Goal: Task Accomplishment & Management: Manage account settings

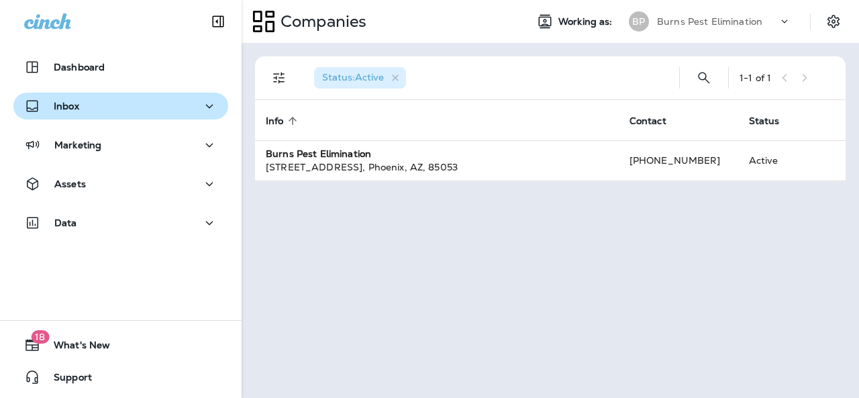
click at [173, 107] on div "Inbox" at bounding box center [120, 106] width 193 height 17
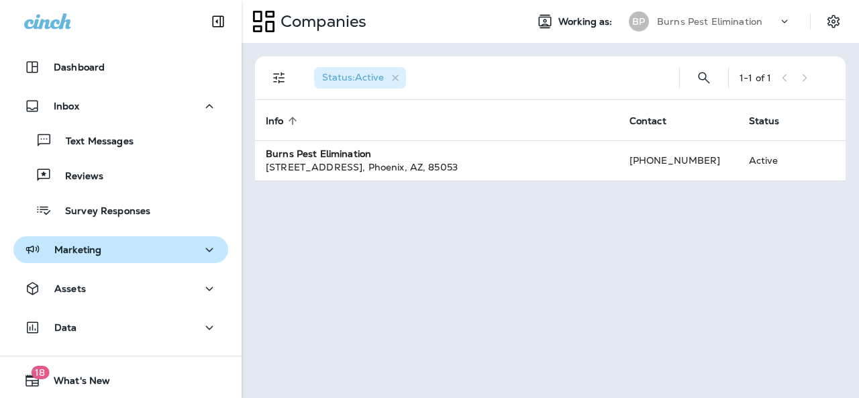
drag, startPoint x: 173, startPoint y: 260, endPoint x: 170, endPoint y: 252, distance: 7.9
click at [170, 257] on button "Marketing" at bounding box center [120, 249] width 215 height 27
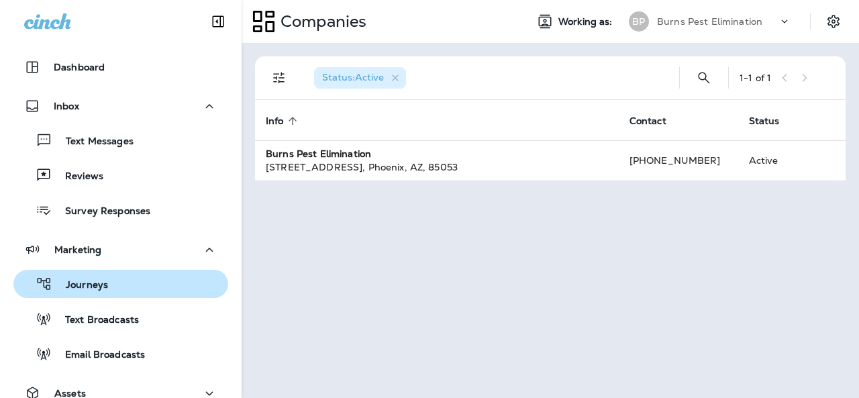
click at [142, 284] on div "Journeys" at bounding box center [121, 284] width 204 height 20
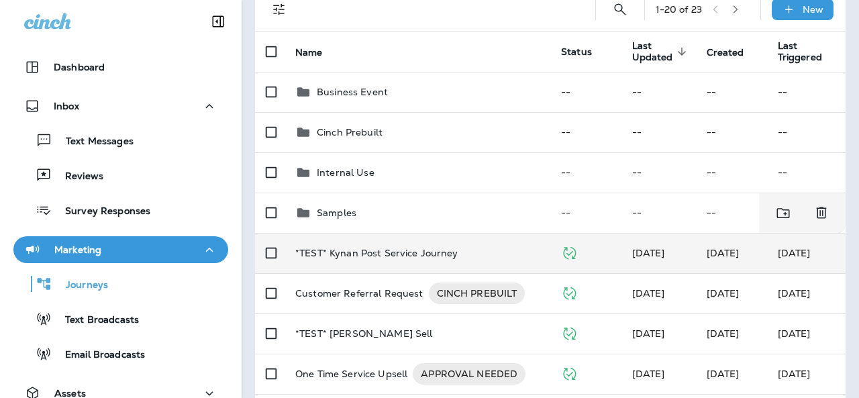
scroll to position [134, 0]
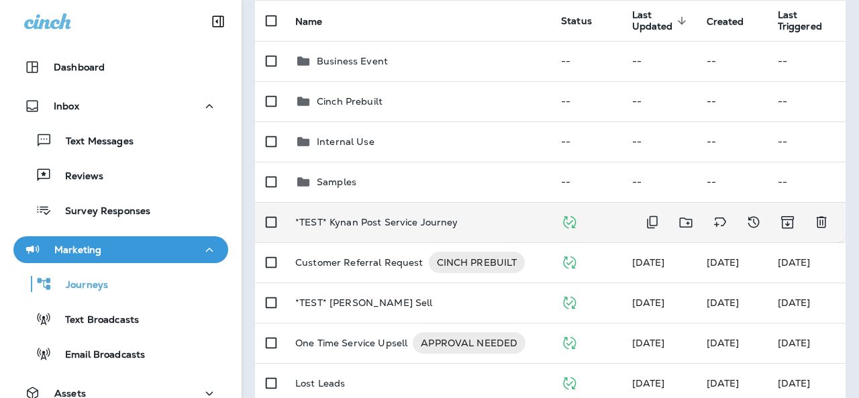
click at [413, 217] on p "*TEST* Kynan Post Service Journey" at bounding box center [376, 222] width 163 height 11
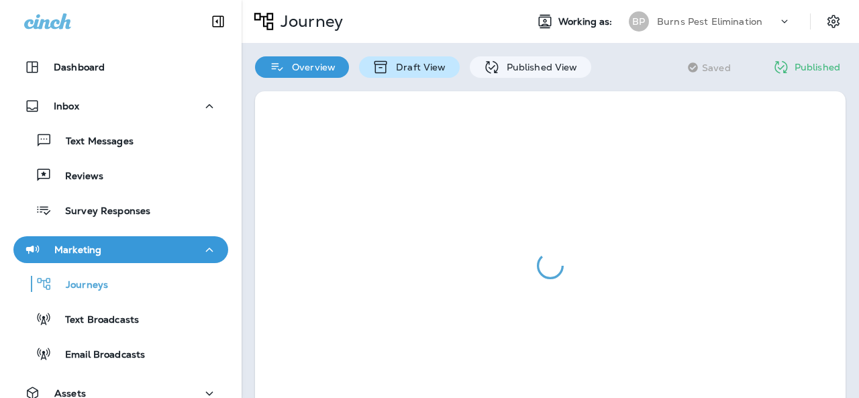
click at [421, 64] on p "Draft View" at bounding box center [417, 67] width 56 height 11
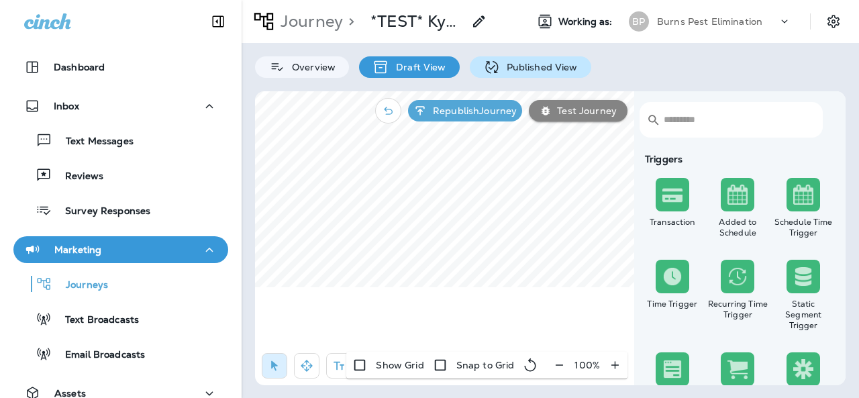
click at [500, 66] on p "Published View" at bounding box center [539, 67] width 78 height 11
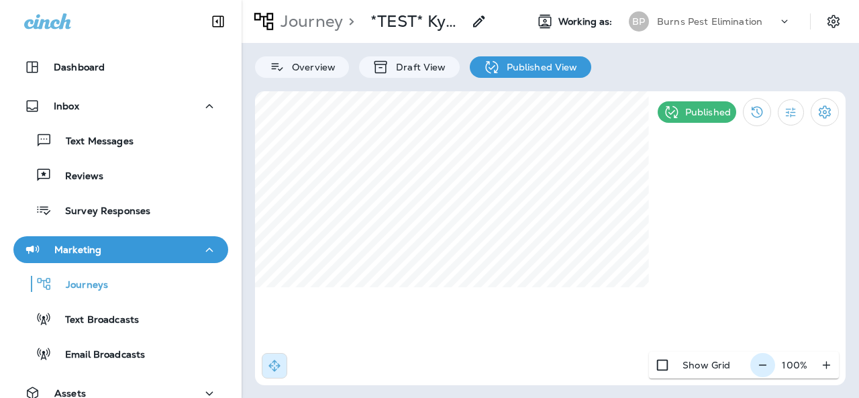
click at [762, 358] on icon "button" at bounding box center [762, 364] width 14 height 13
click at [762, 358] on icon "button" at bounding box center [768, 364] width 14 height 13
click at [762, 358] on icon "button" at bounding box center [769, 364] width 14 height 13
click at [762, 358] on icon "button" at bounding box center [768, 364] width 14 height 13
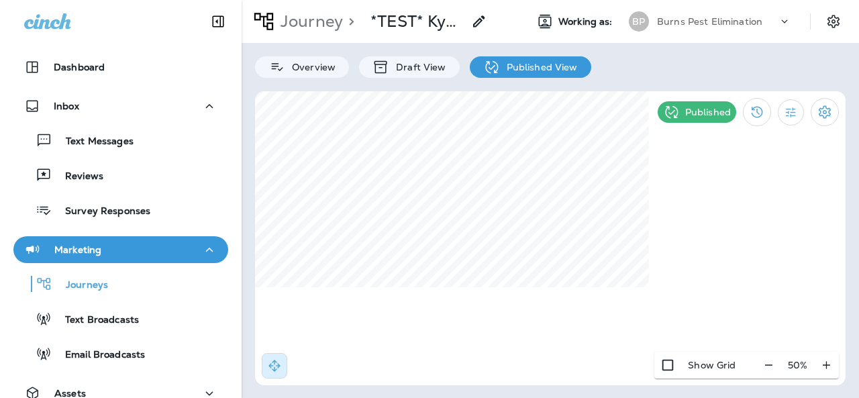
drag, startPoint x: 770, startPoint y: 364, endPoint x: 741, endPoint y: 353, distance: 31.6
click at [769, 364] on div "50 %" at bounding box center [797, 365] width 83 height 27
click at [212, 18] on icon "Collapse Sidebar" at bounding box center [218, 21] width 16 height 16
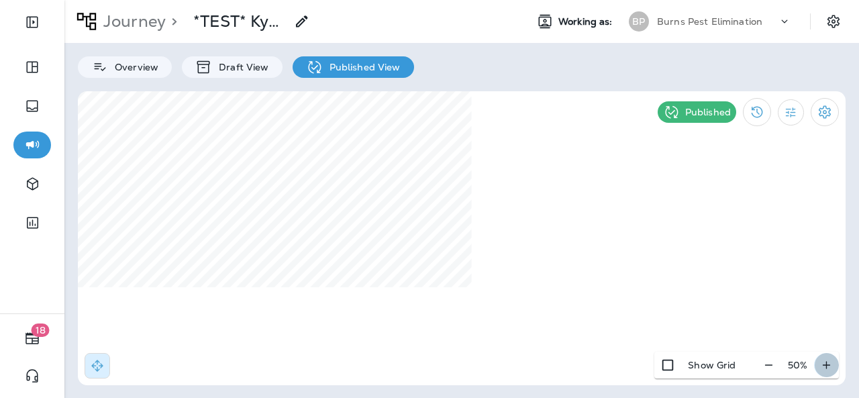
click at [832, 362] on button "button" at bounding box center [826, 365] width 25 height 24
click at [830, 361] on icon "button" at bounding box center [826, 364] width 14 height 13
click at [829, 360] on icon "button" at bounding box center [826, 364] width 14 height 13
click at [781, 362] on div "80 %" at bounding box center [796, 365] width 83 height 27
click at [770, 362] on icon "button" at bounding box center [768, 364] width 14 height 13
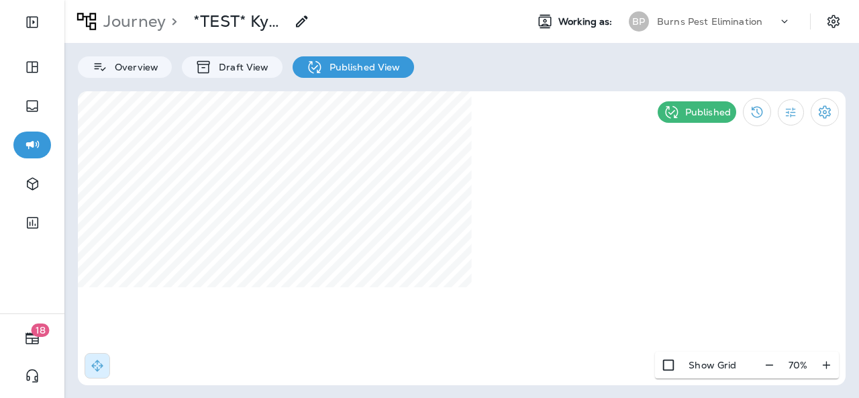
drag, startPoint x: 671, startPoint y: 230, endPoint x: 673, endPoint y: 215, distance: 15.0
click at [673, 215] on div at bounding box center [461, 238] width 767 height 294
click at [676, 257] on div at bounding box center [461, 238] width 767 height 294
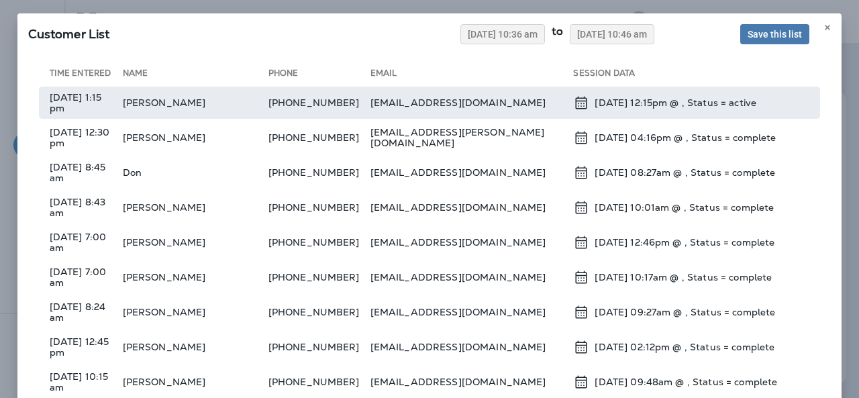
click at [71, 96] on td "[DATE] 1:15 pm" at bounding box center [81, 103] width 84 height 32
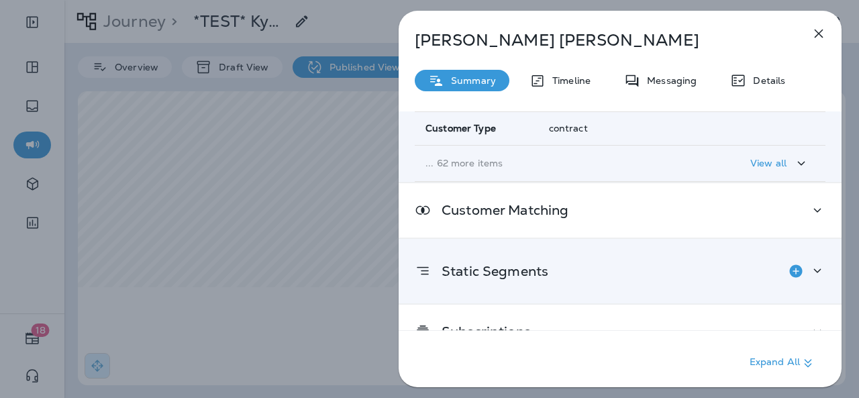
scroll to position [260, 0]
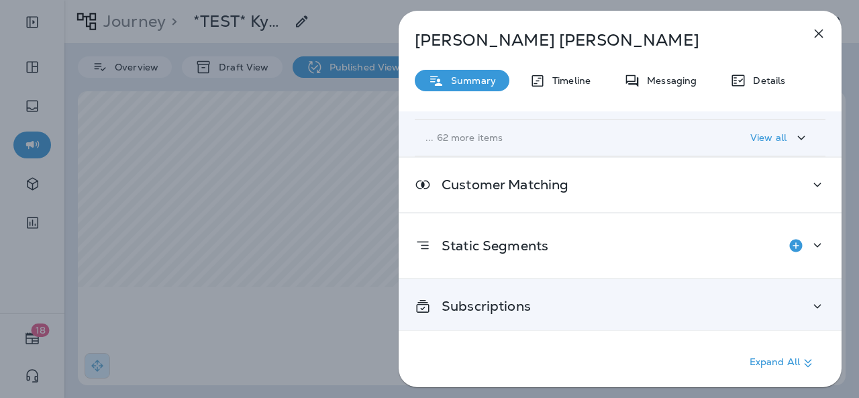
click at [579, 299] on div "Subscriptions" at bounding box center [620, 306] width 411 height 17
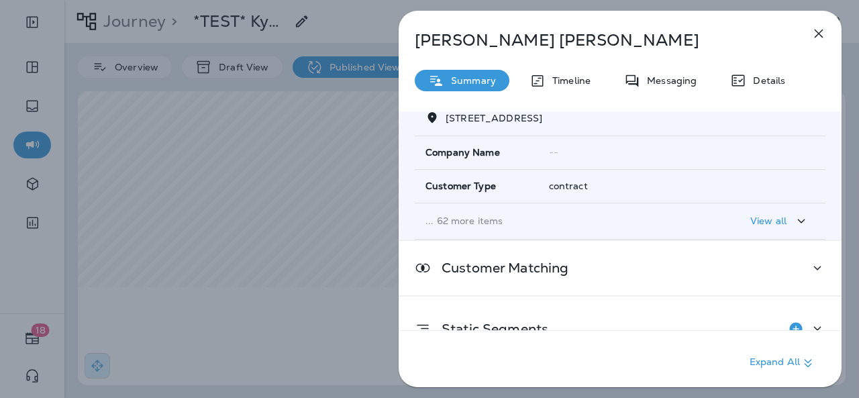
scroll to position [134, 0]
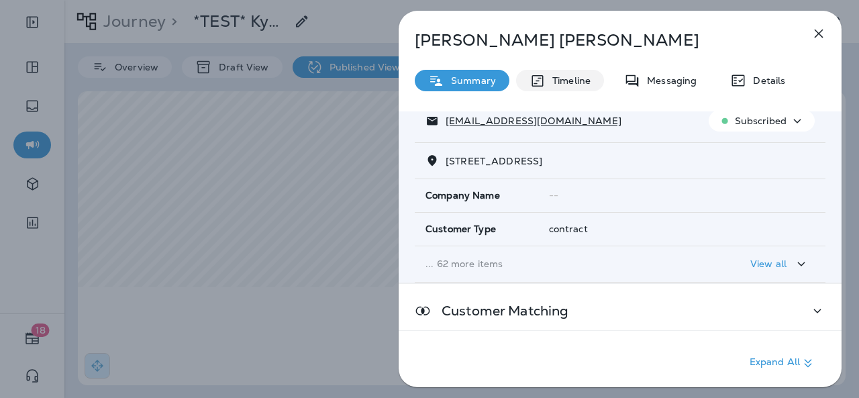
click at [561, 78] on p "Timeline" at bounding box center [567, 80] width 45 height 11
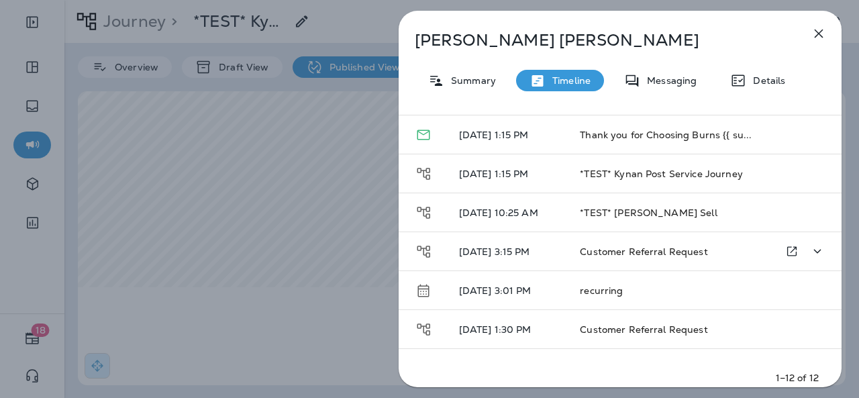
scroll to position [292, 0]
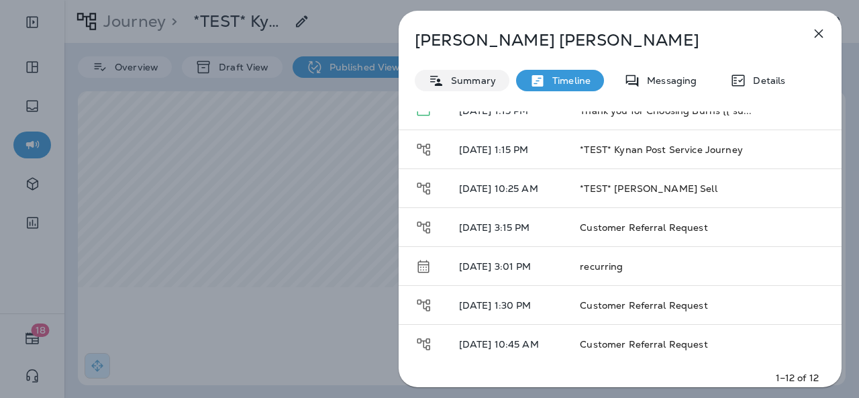
click at [458, 81] on p "Summary" at bounding box center [470, 80] width 52 height 11
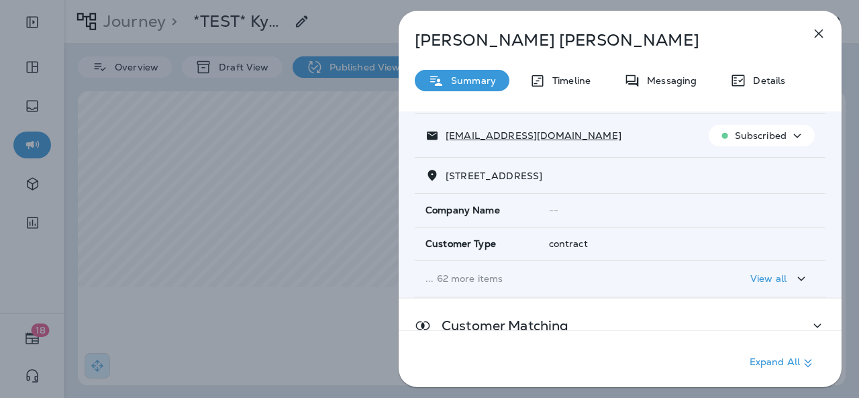
scroll to position [260, 0]
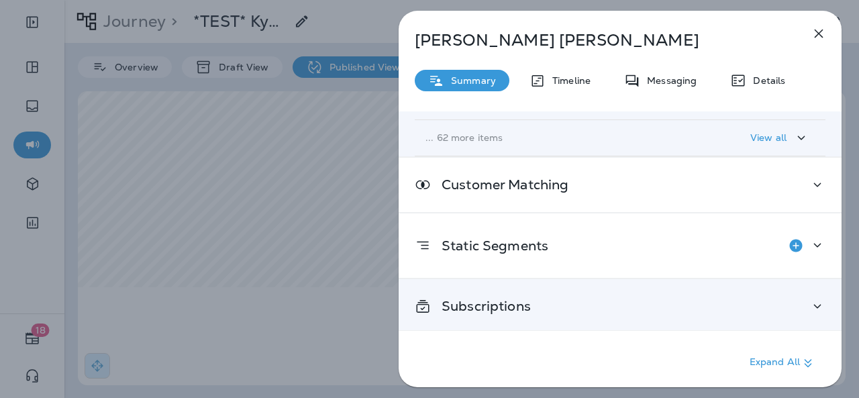
click at [620, 298] on div "Subscriptions" at bounding box center [620, 306] width 411 height 17
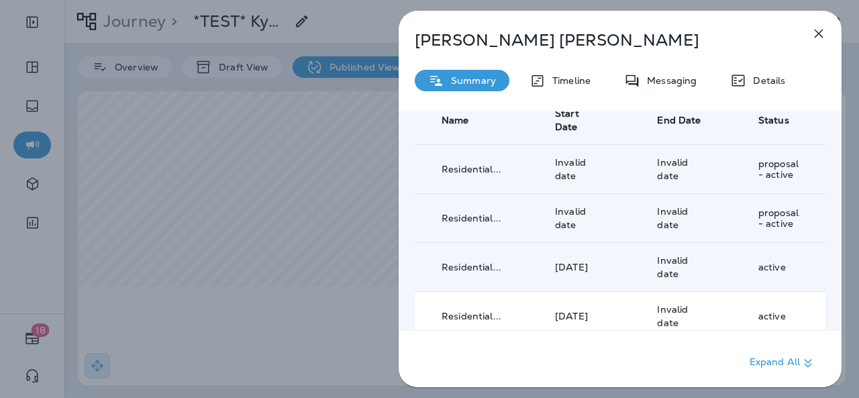
scroll to position [529, 0]
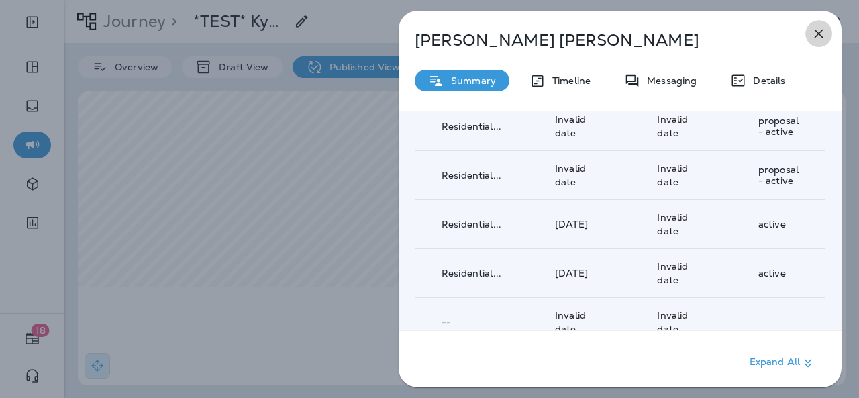
click at [820, 34] on icon "button" at bounding box center [818, 33] width 16 height 16
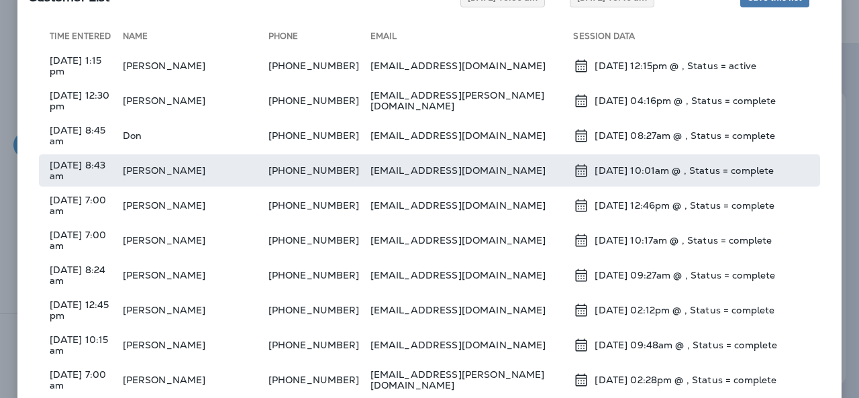
scroll to position [67, 0]
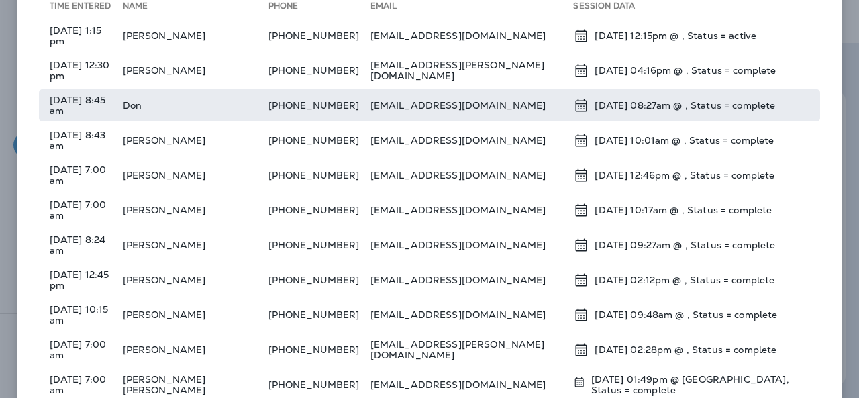
click at [212, 95] on td "Don" at bounding box center [196, 105] width 146 height 32
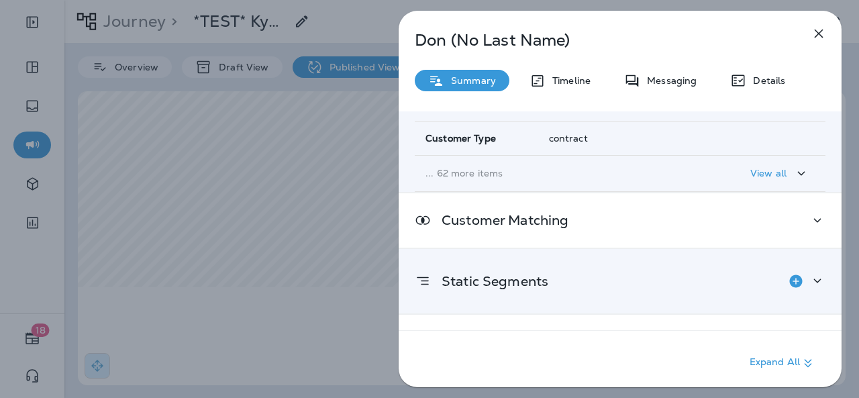
scroll to position [260, 0]
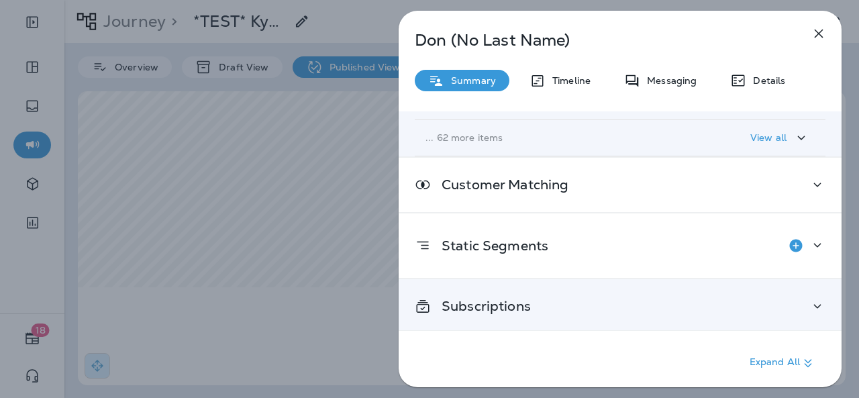
click at [551, 315] on div "Subscriptions" at bounding box center [619, 306] width 443 height 54
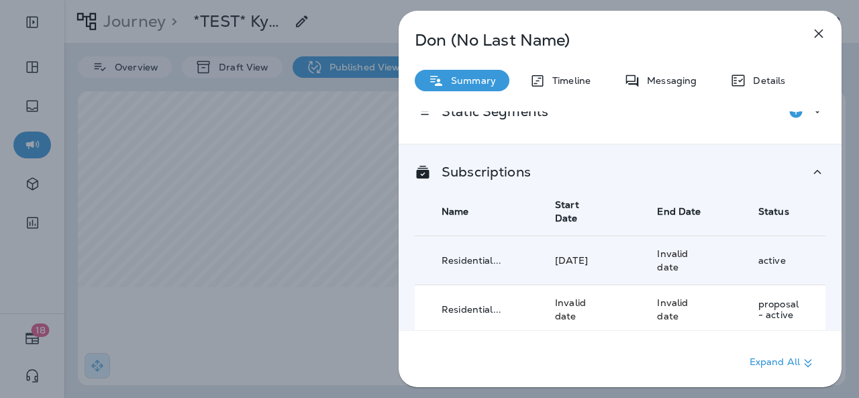
scroll to position [443, 0]
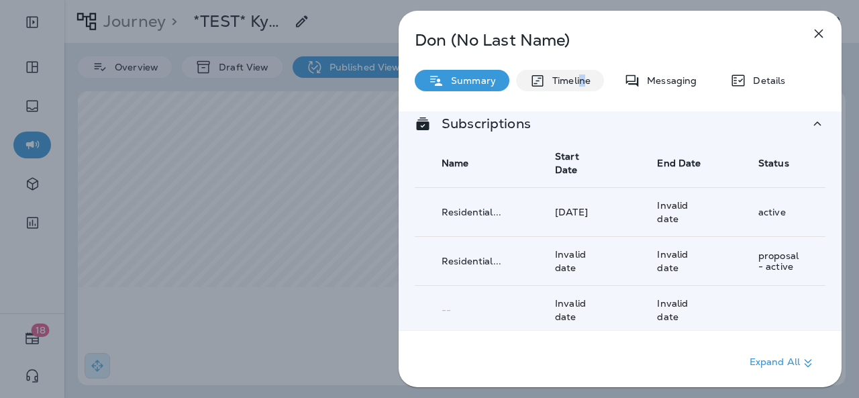
click at [580, 78] on p "Timeline" at bounding box center [567, 80] width 45 height 11
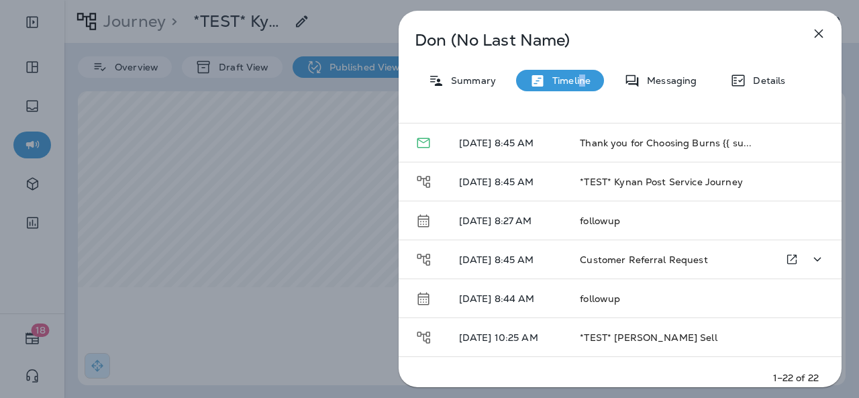
scroll to position [201, 0]
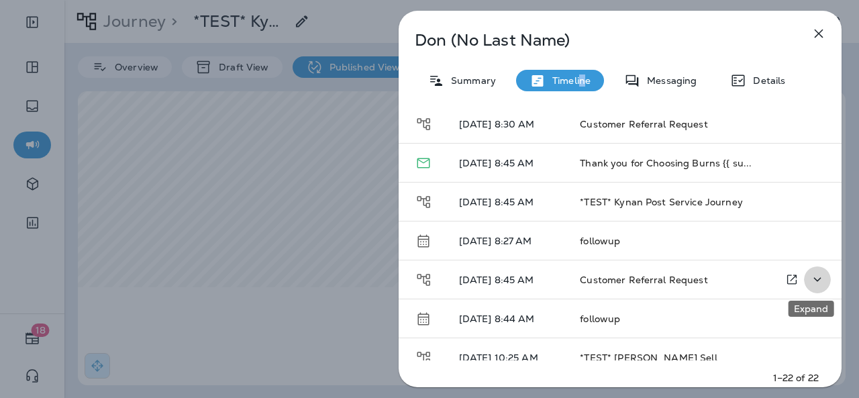
click at [816, 268] on button "Expand" at bounding box center [817, 280] width 27 height 28
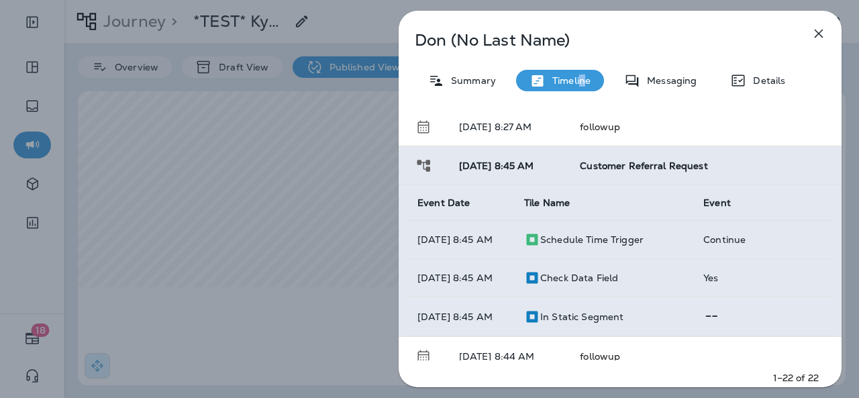
scroll to position [335, 0]
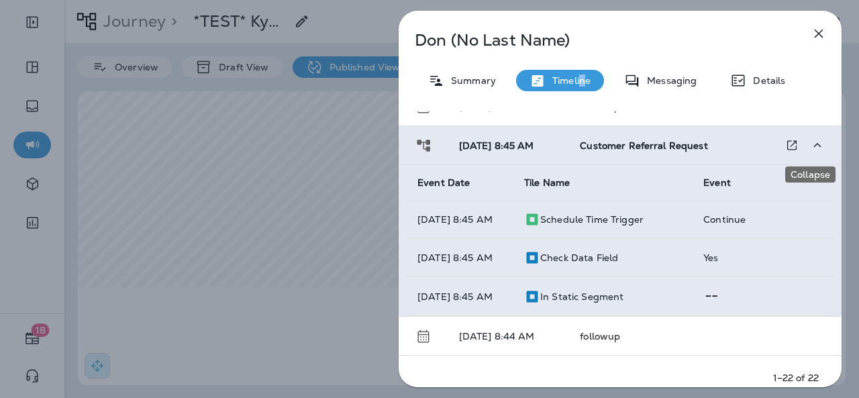
click at [809, 148] on icon "Collapse" at bounding box center [817, 145] width 16 height 17
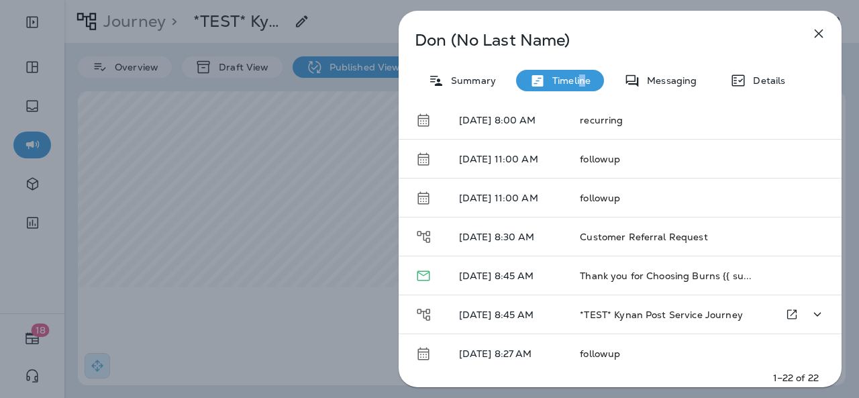
scroll to position [134, 0]
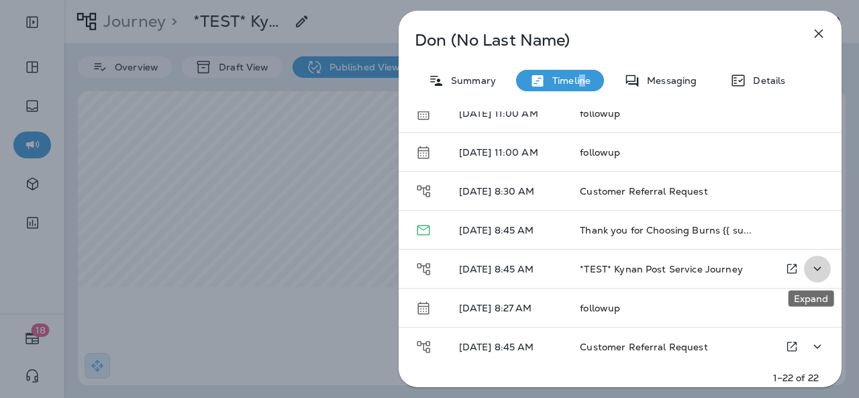
click at [812, 257] on button "Expand" at bounding box center [817, 269] width 27 height 28
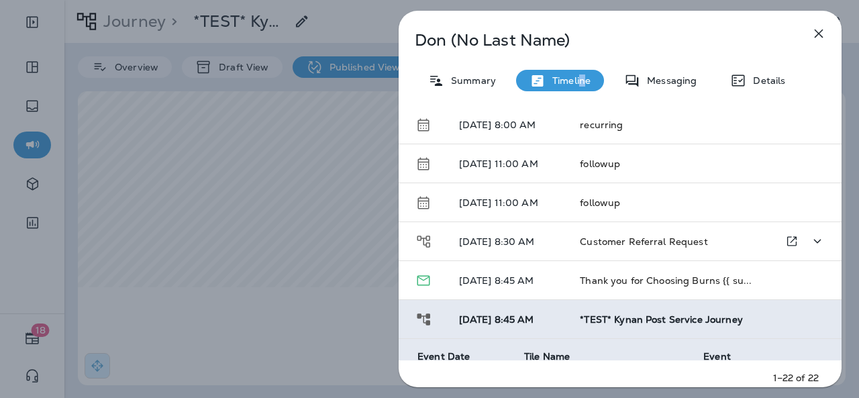
scroll to position [67, 0]
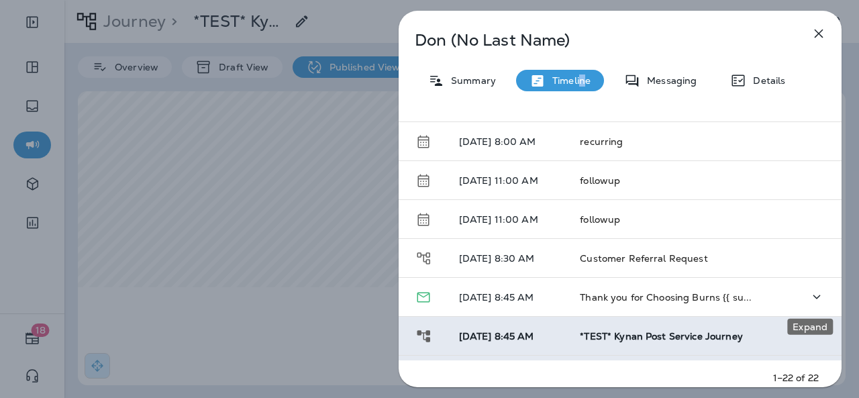
click at [814, 291] on icon "Expand" at bounding box center [816, 296] width 16 height 17
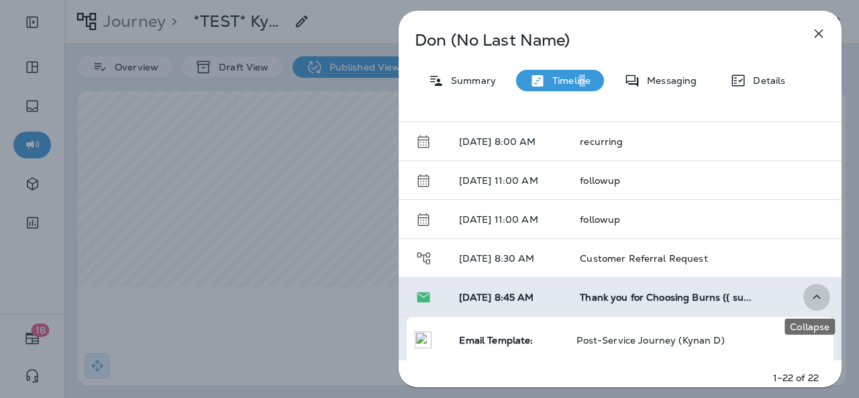
click at [809, 292] on icon "Collapse" at bounding box center [816, 296] width 16 height 17
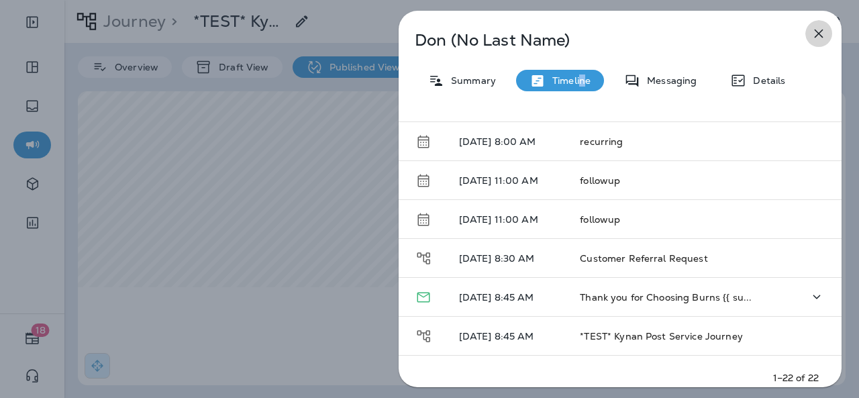
click at [824, 32] on icon "button" at bounding box center [818, 33] width 16 height 16
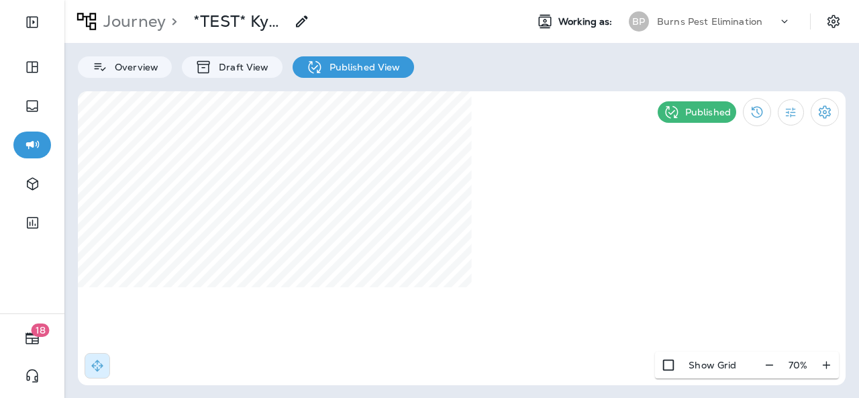
select select "*"
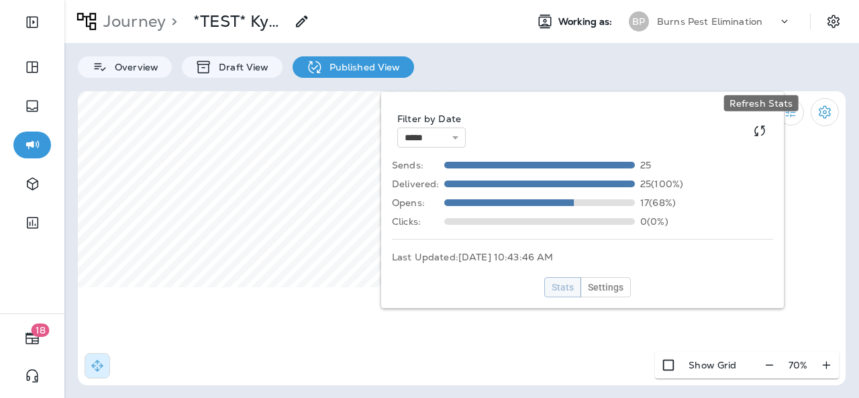
click at [769, 100] on div "Refresh Stats" at bounding box center [761, 103] width 74 height 16
click at [773, 95] on div "Refresh Stats" at bounding box center [761, 103] width 74 height 16
click at [771, 226] on div "**********" at bounding box center [582, 200] width 402 height 216
click at [767, 103] on button at bounding box center [772, 102] width 15 height 15
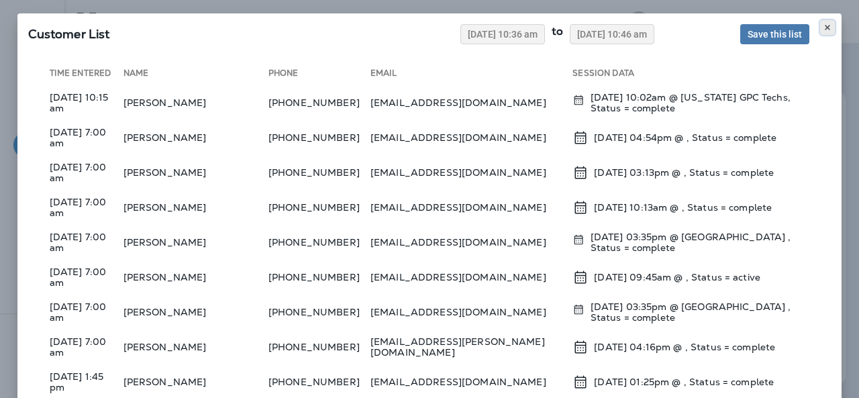
click at [820, 30] on button at bounding box center [827, 27] width 15 height 15
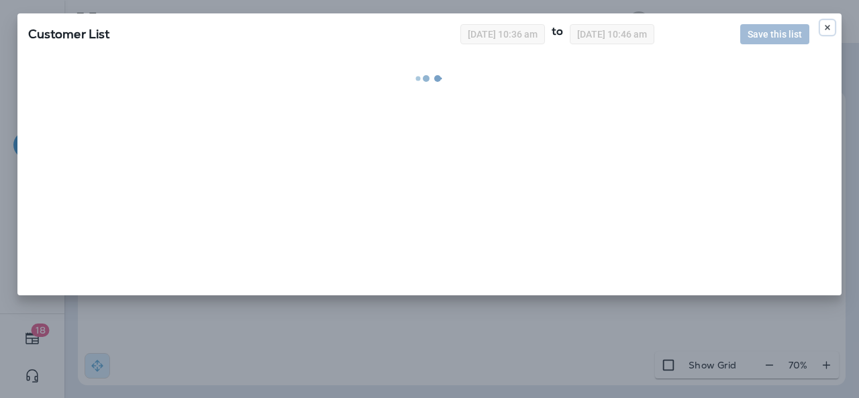
drag, startPoint x: 825, startPoint y: 25, endPoint x: 814, endPoint y: 34, distance: 13.8
click at [824, 26] on icon at bounding box center [827, 27] width 8 height 8
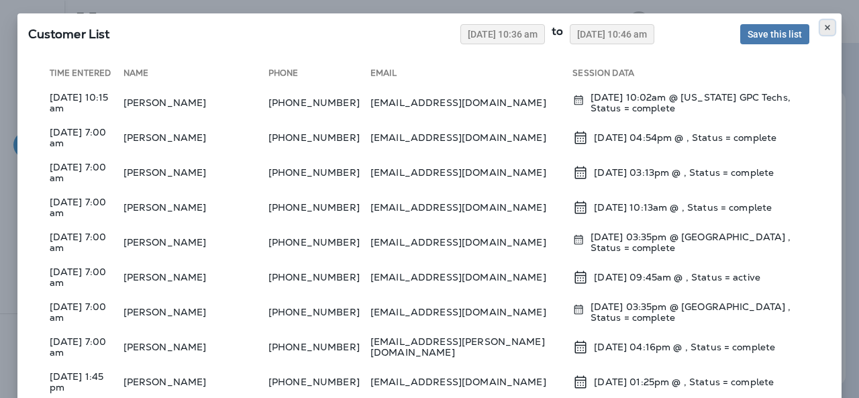
drag, startPoint x: 820, startPoint y: 30, endPoint x: 777, endPoint y: 33, distance: 43.0
click at [823, 30] on icon at bounding box center [827, 27] width 8 height 8
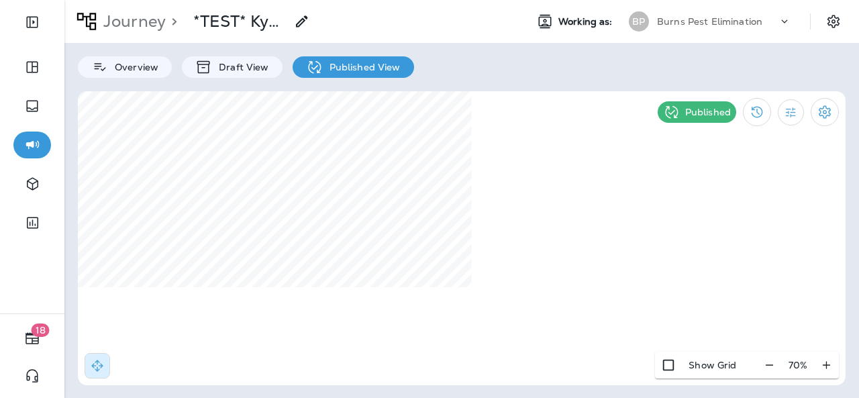
select select "*"
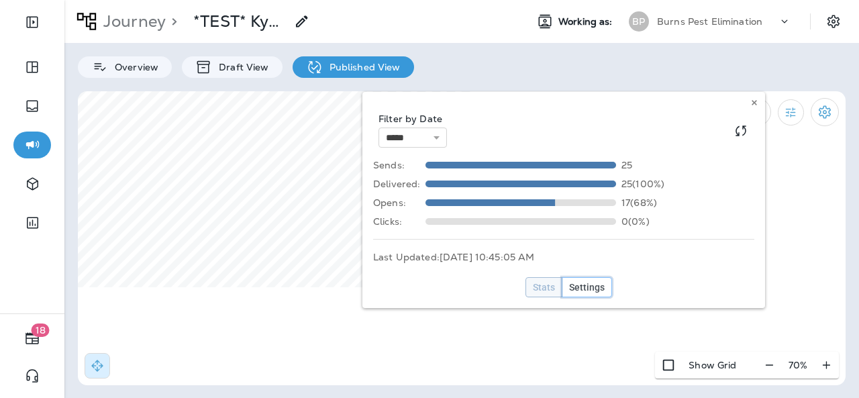
click at [575, 284] on span "Settings" at bounding box center [587, 286] width 36 height 9
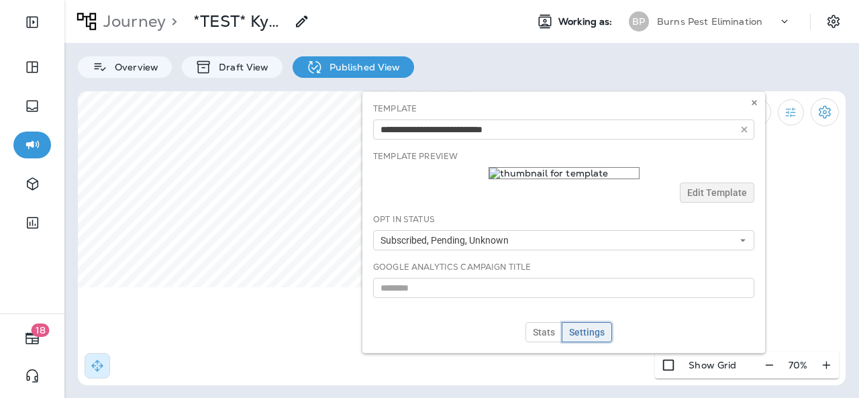
click at [578, 341] on div "Template 1 Email - Brand 1 Email - Financial 1 Email - GPC 1 Email - Problem So…" at bounding box center [563, 222] width 402 height 261
click at [582, 329] on span "Settings" at bounding box center [587, 331] width 36 height 9
click at [560, 327] on button "Stats" at bounding box center [543, 332] width 37 height 20
select select "*"
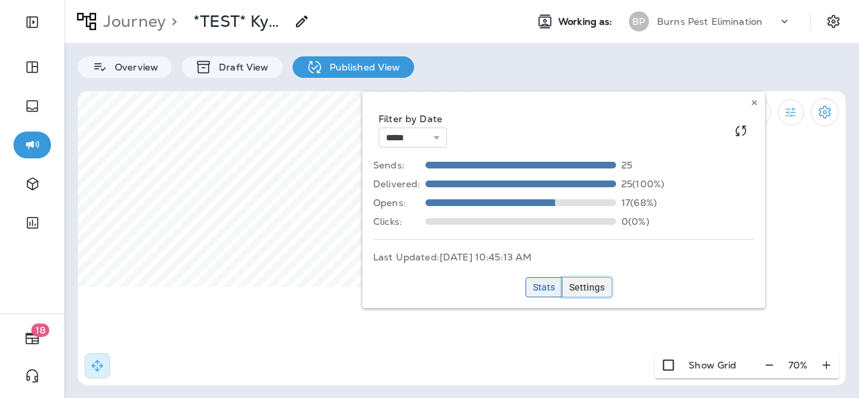
click at [590, 288] on span "Settings" at bounding box center [587, 286] width 36 height 9
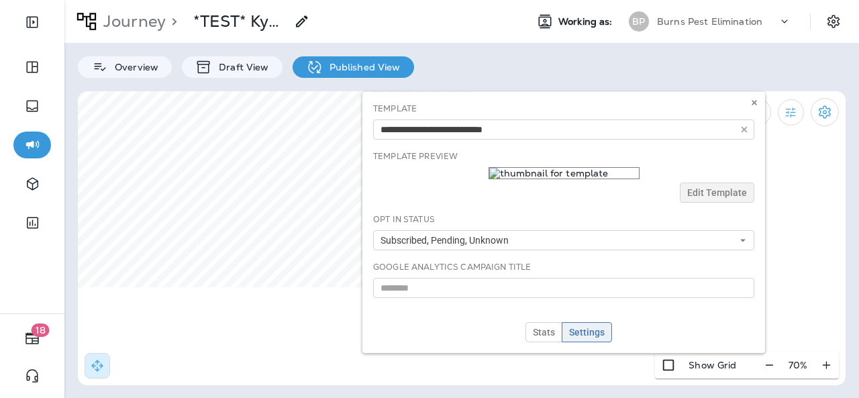
click at [701, 195] on div "Template 1 Email - Brand 1 Email - Financial 1 Email - GPC 1 Email - Problem So…" at bounding box center [563, 222] width 402 height 261
click at [702, 195] on div "Template 1 Email - Brand 1 Email - Financial 1 Email - GPC 1 Email - Problem So…" at bounding box center [563, 222] width 402 height 261
click at [723, 195] on div "Template 1 Email - Brand 1 Email - Financial 1 Email - GPC 1 Email - Problem So…" at bounding box center [563, 222] width 402 height 261
click at [739, 194] on div "Template 1 Email - Brand 1 Email - Financial 1 Email - GPC 1 Email - Problem So…" at bounding box center [563, 222] width 402 height 261
click at [731, 194] on div "Template 1 Email - Brand 1 Email - Financial 1 Email - GPC 1 Email - Problem So…" at bounding box center [563, 222] width 402 height 261
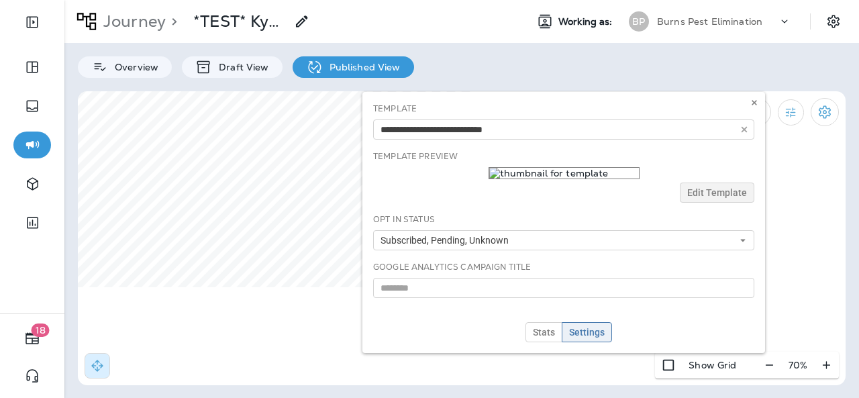
click at [690, 190] on div "Template 1 Email - Brand 1 Email - Financial 1 Email - GPC 1 Email - Problem So…" at bounding box center [563, 222] width 402 height 261
click at [724, 198] on div "Template 1 Email - Brand 1 Email - Financial 1 Email - GPC 1 Email - Problem So…" at bounding box center [563, 222] width 402 height 261
click at [758, 101] on button at bounding box center [754, 102] width 15 height 15
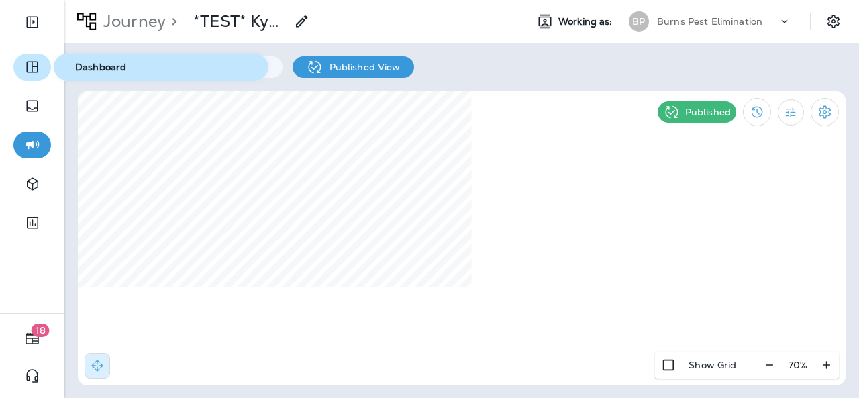
click at [40, 66] on button "button" at bounding box center [32, 67] width 38 height 27
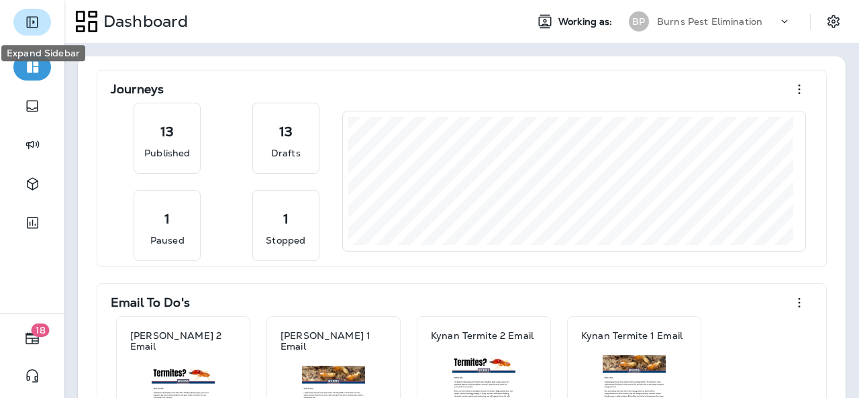
click at [38, 22] on icon "Expand Sidebar" at bounding box center [32, 22] width 16 height 16
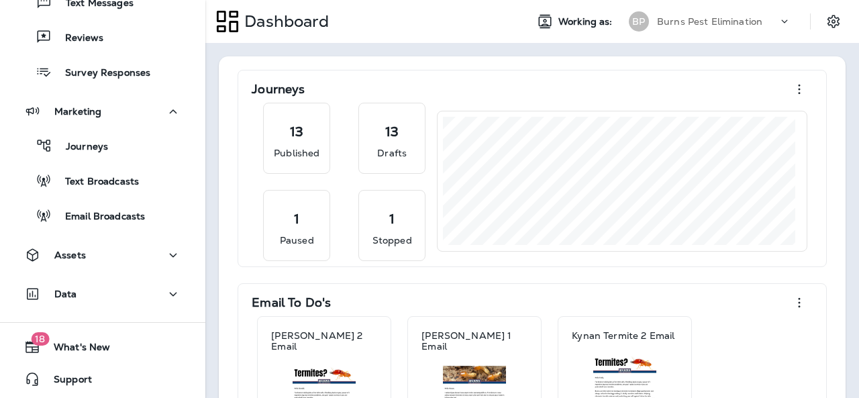
scroll to position [140, 0]
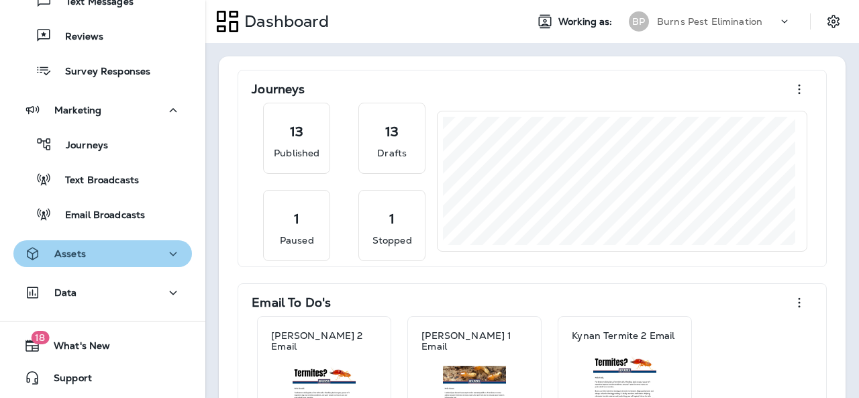
click at [115, 248] on div "Assets" at bounding box center [102, 254] width 157 height 17
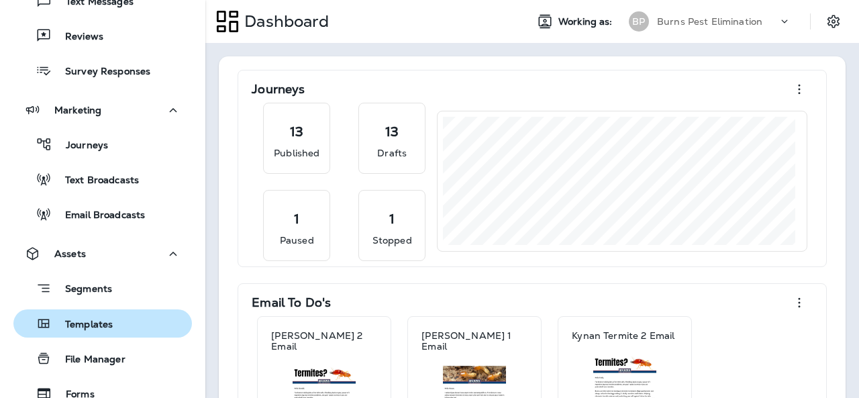
click at [106, 316] on div "Templates" at bounding box center [66, 323] width 94 height 20
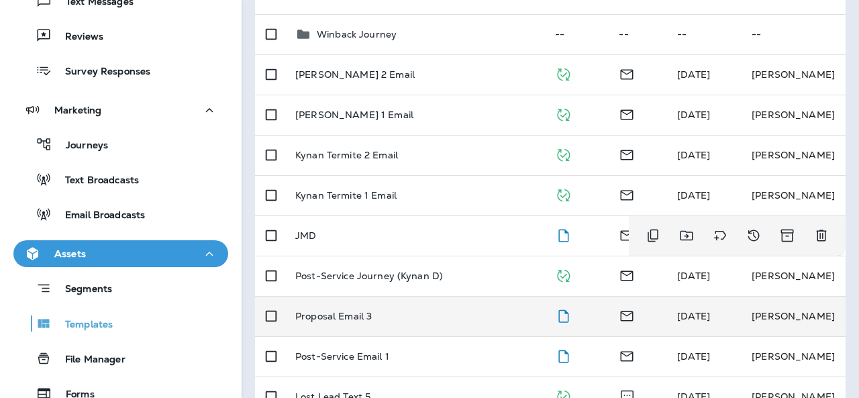
scroll to position [470, 0]
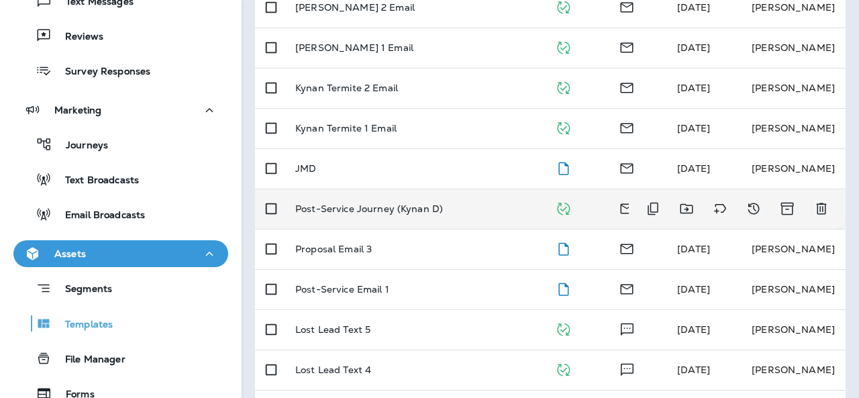
click at [411, 204] on p "Post-Service Journey (Kynan D)" at bounding box center [369, 208] width 148 height 11
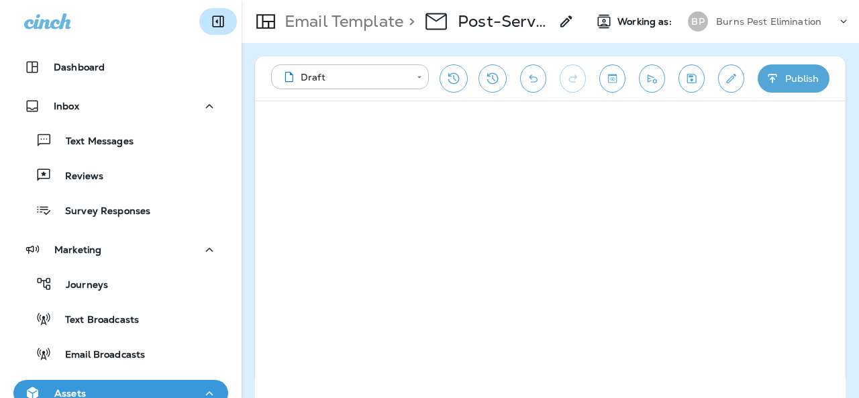
click at [213, 17] on icon "Collapse Sidebar" at bounding box center [218, 21] width 11 height 11
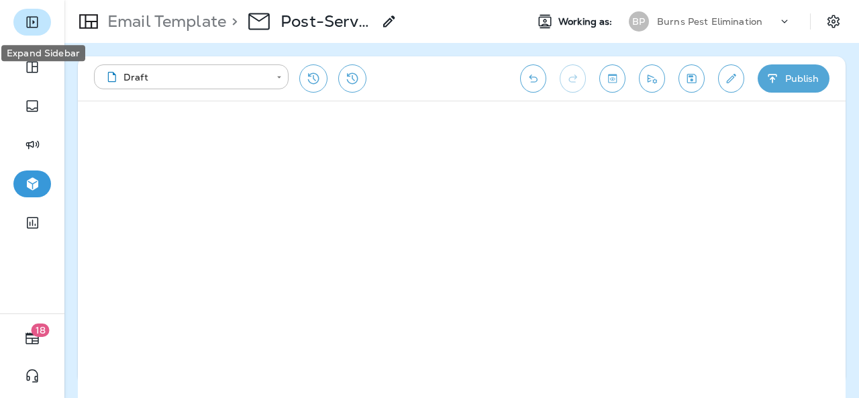
click at [34, 16] on button "Expand Sidebar" at bounding box center [32, 22] width 38 height 27
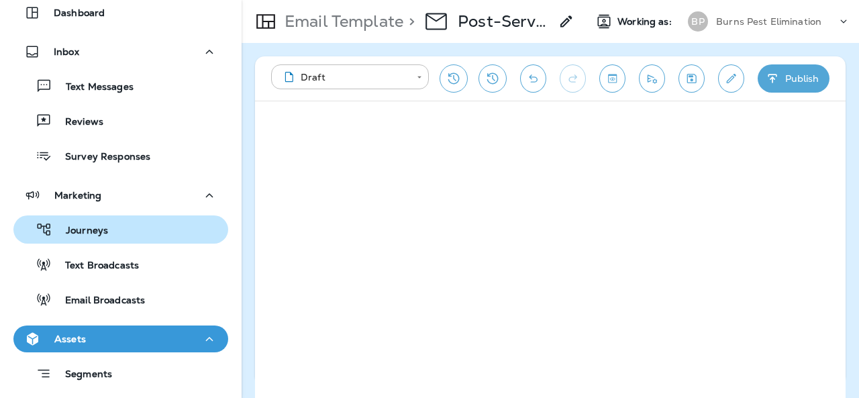
scroll to position [67, 0]
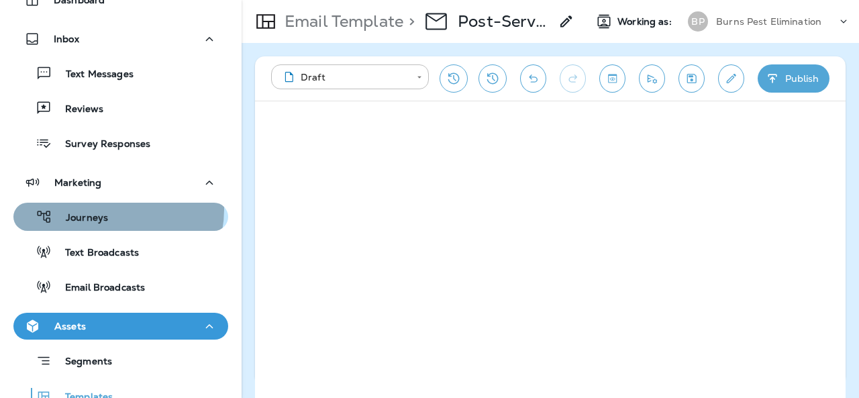
click at [107, 209] on div "Journeys" at bounding box center [121, 217] width 204 height 20
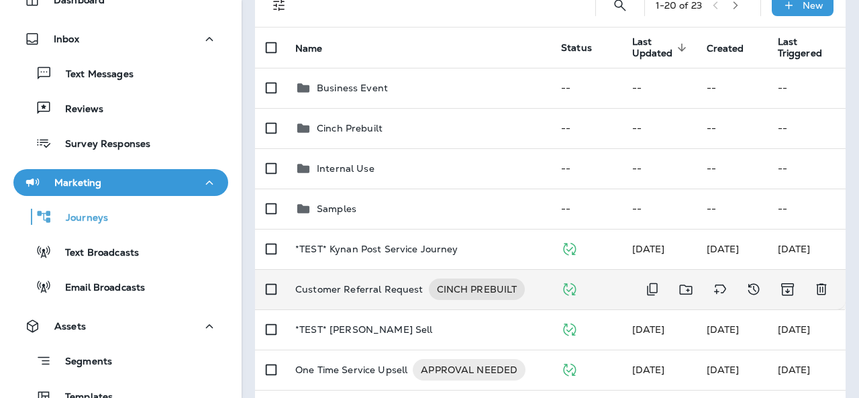
scroll to position [134, 0]
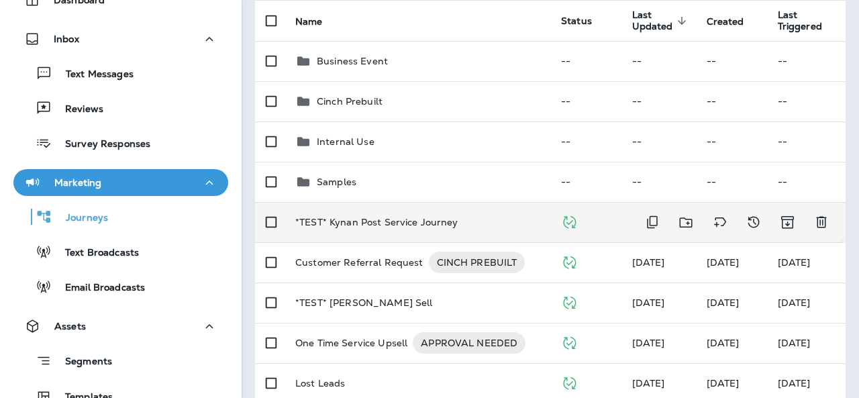
click at [420, 219] on p "*TEST* Kynan Post Service Journey" at bounding box center [376, 222] width 163 height 11
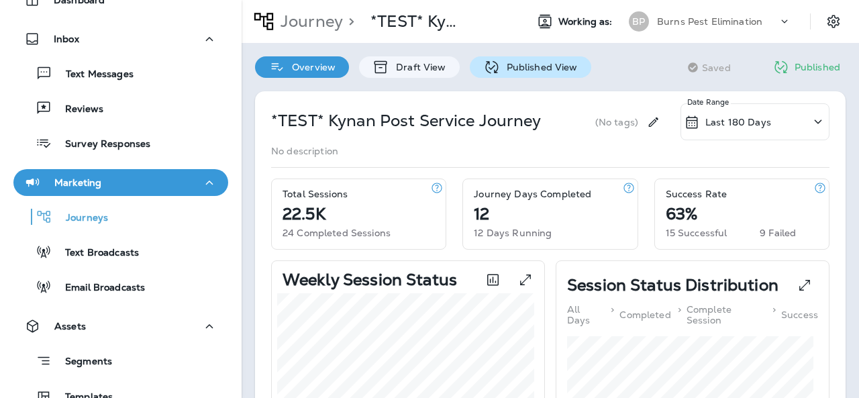
click at [487, 69] on icon at bounding box center [491, 67] width 17 height 17
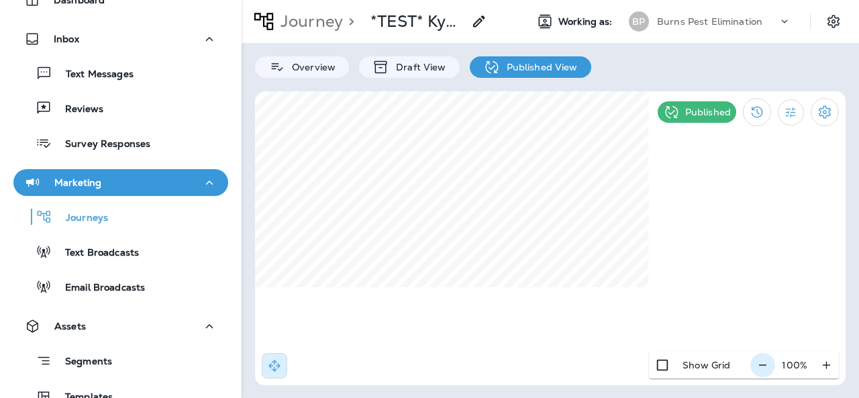
click at [763, 364] on icon "button" at bounding box center [762, 364] width 14 height 13
click at [763, 364] on icon "button" at bounding box center [768, 364] width 14 height 13
click at [764, 364] on icon "button" at bounding box center [768, 364] width 14 height 13
click at [764, 364] on icon "button" at bounding box center [769, 364] width 14 height 13
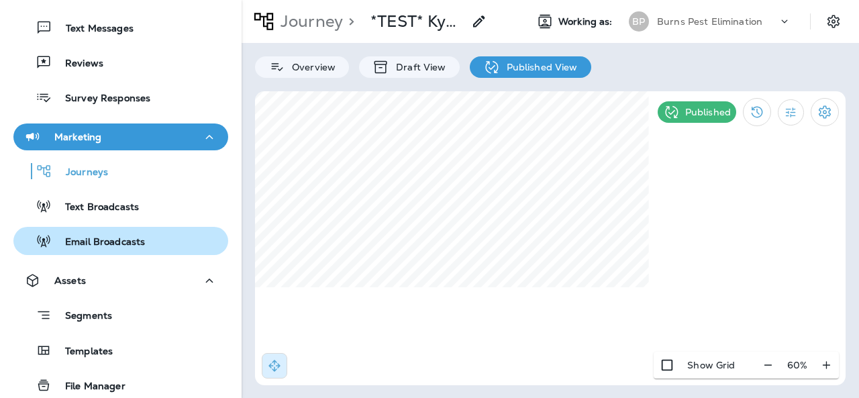
scroll to position [134, 0]
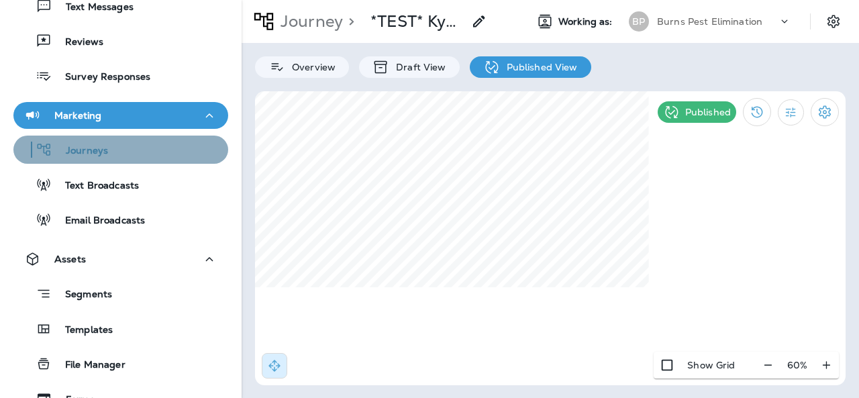
click at [145, 148] on div "Journeys" at bounding box center [121, 150] width 204 height 20
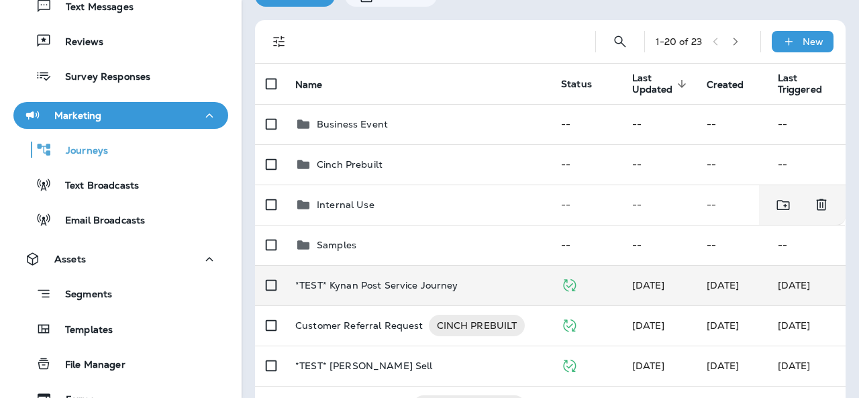
scroll to position [134, 0]
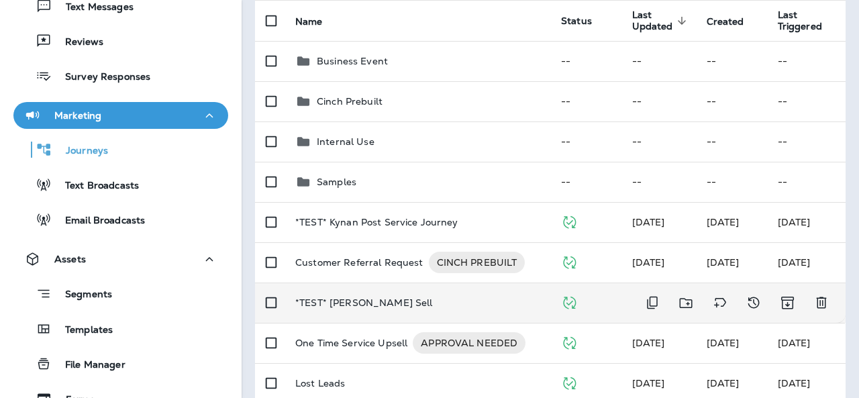
click at [384, 299] on p "*TEST* [PERSON_NAME] Sell" at bounding box center [364, 302] width 138 height 11
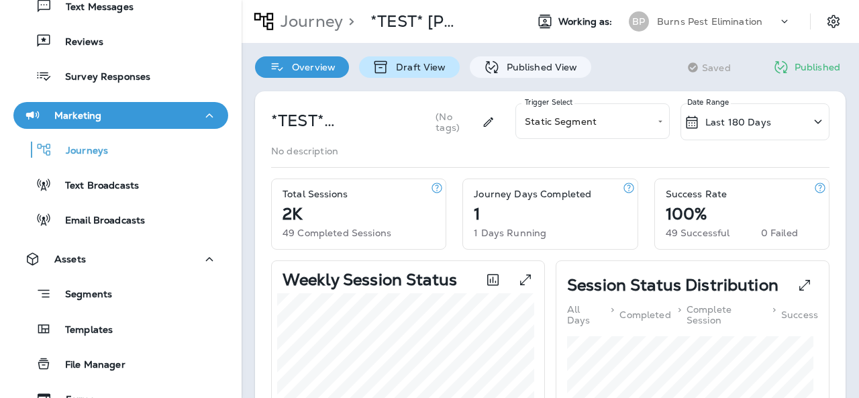
click at [439, 66] on p "Draft View" at bounding box center [417, 67] width 56 height 11
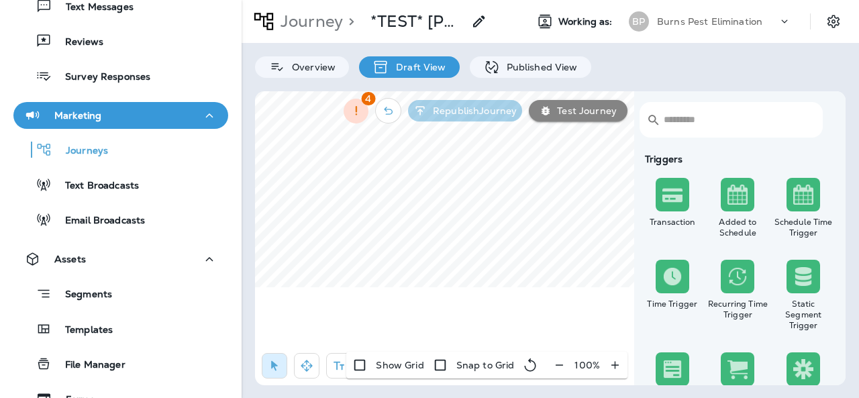
click at [566, 364] on icon "button" at bounding box center [559, 364] width 14 height 13
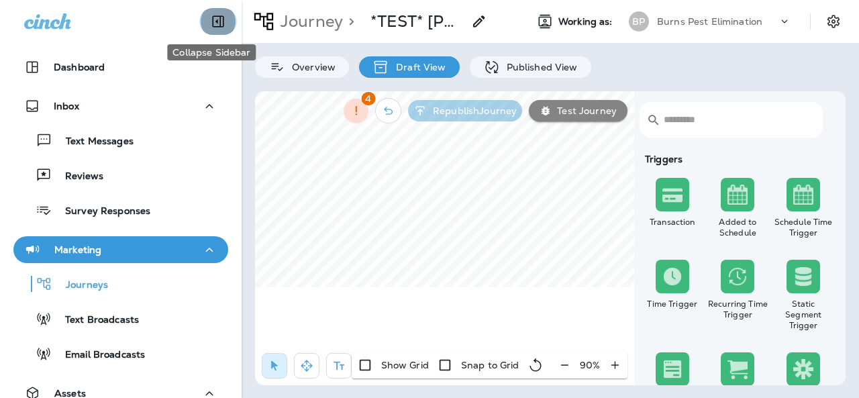
click at [216, 23] on icon "Collapse Sidebar" at bounding box center [218, 21] width 11 height 11
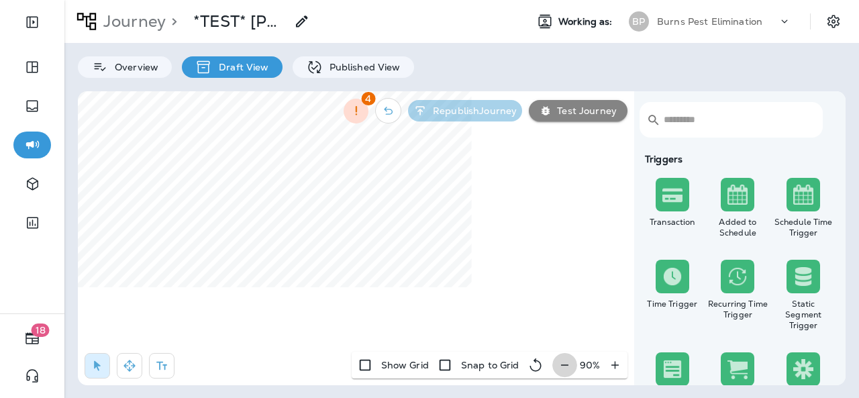
click at [560, 361] on icon "button" at bounding box center [564, 364] width 14 height 13
click at [560, 361] on icon "button" at bounding box center [566, 364] width 14 height 13
click at [560, 361] on icon "button" at bounding box center [564, 364] width 14 height 13
click at [129, 362] on icon "button" at bounding box center [128, 365] width 11 height 11
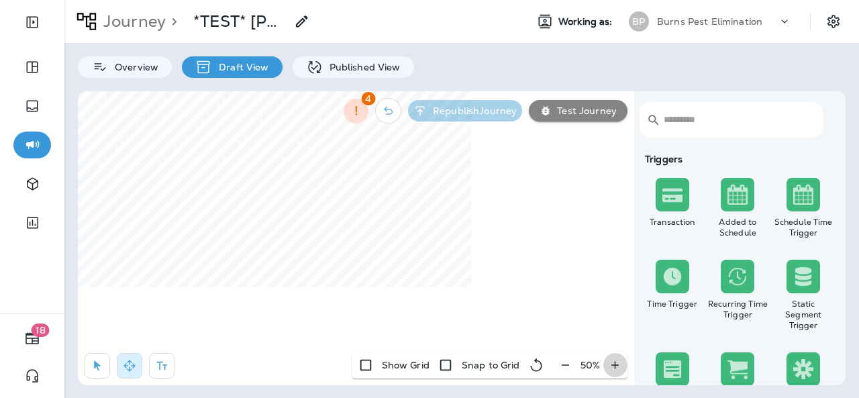
click at [613, 368] on icon "button" at bounding box center [615, 364] width 14 height 13
click at [572, 363] on icon "button" at bounding box center [566, 364] width 14 height 13
click at [572, 362] on icon "button" at bounding box center [564, 364] width 14 height 13
click at [616, 363] on icon "button" at bounding box center [615, 364] width 14 height 13
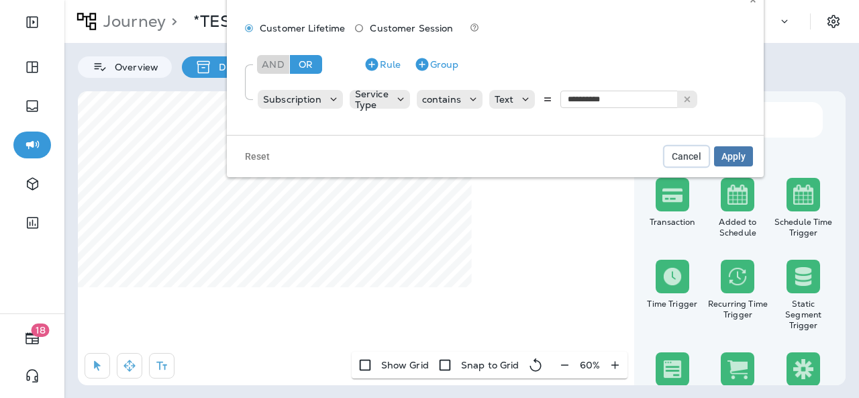
drag, startPoint x: 692, startPoint y: 160, endPoint x: 677, endPoint y: 155, distance: 15.5
click at [690, 160] on button "Cancel" at bounding box center [686, 156] width 44 height 20
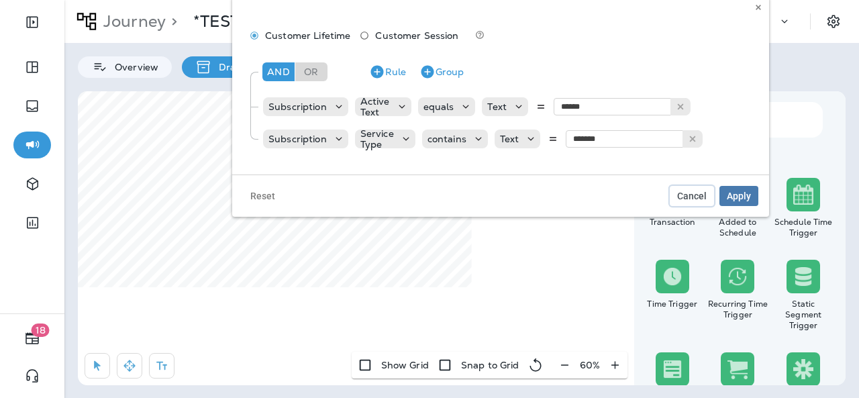
click at [684, 201] on span "Cancel" at bounding box center [692, 195] width 30 height 9
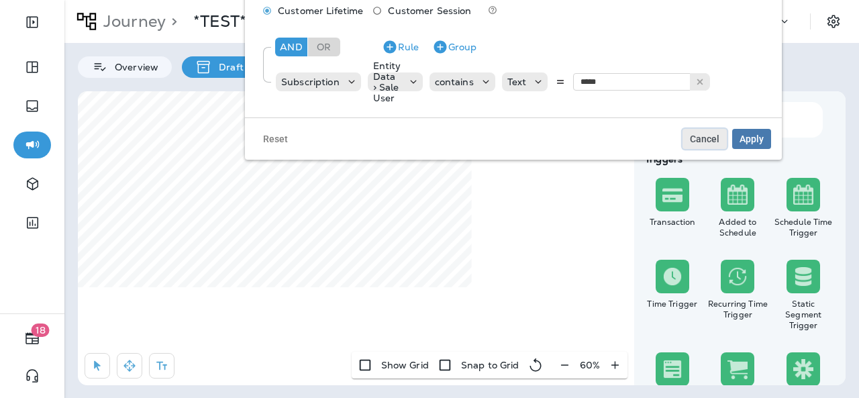
click at [707, 144] on span "Cancel" at bounding box center [705, 138] width 30 height 9
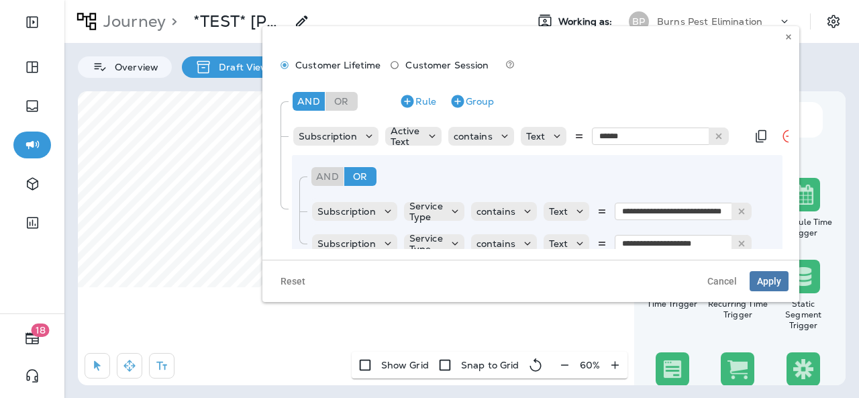
scroll to position [35, 0]
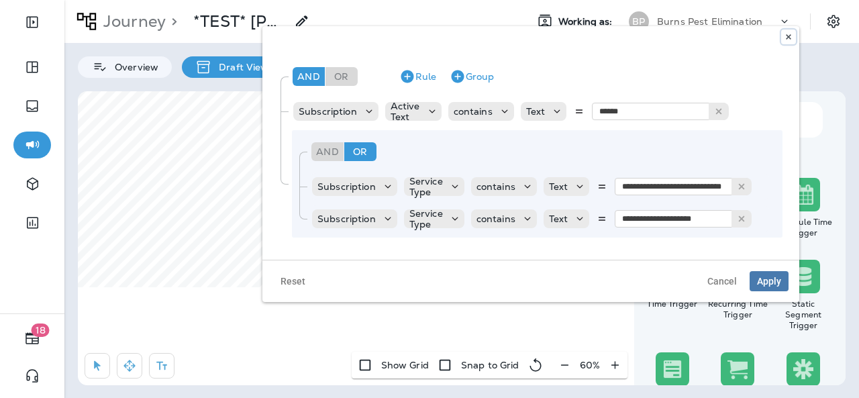
drag, startPoint x: 790, startPoint y: 36, endPoint x: 762, endPoint y: 47, distance: 30.4
click at [789, 36] on icon at bounding box center [788, 37] width 8 height 8
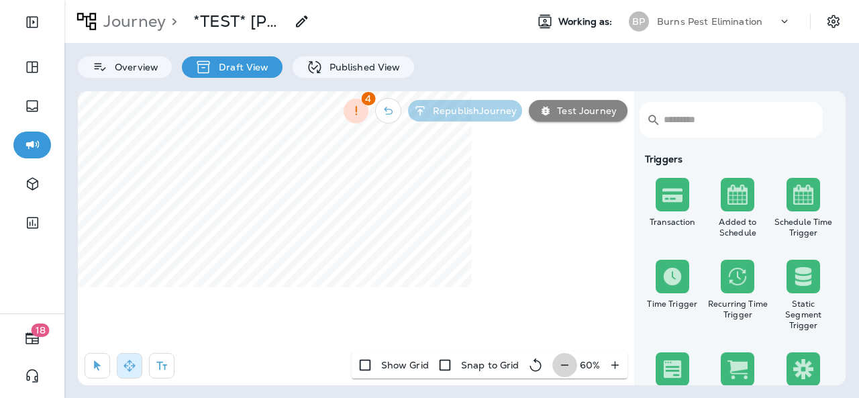
click at [565, 359] on icon "button" at bounding box center [564, 364] width 14 height 13
click at [431, 353] on div "​ ​ Triggers Transaction Added to Schedule Schedule Time Trigger Time Trigger R…" at bounding box center [461, 238] width 767 height 294
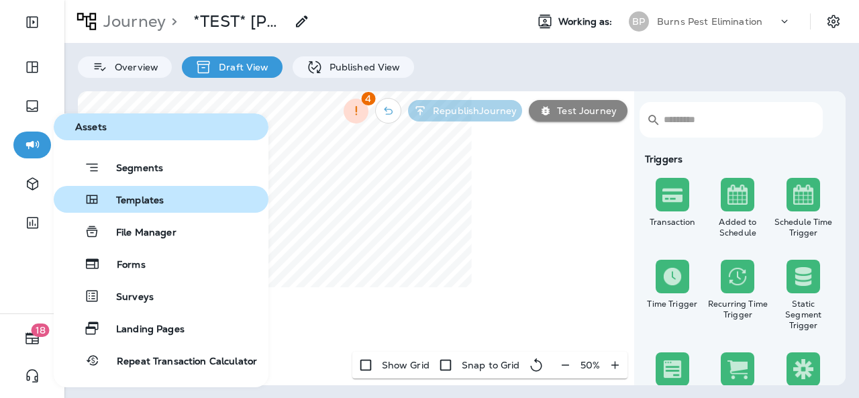
click at [150, 195] on span "Templates" at bounding box center [132, 201] width 64 height 13
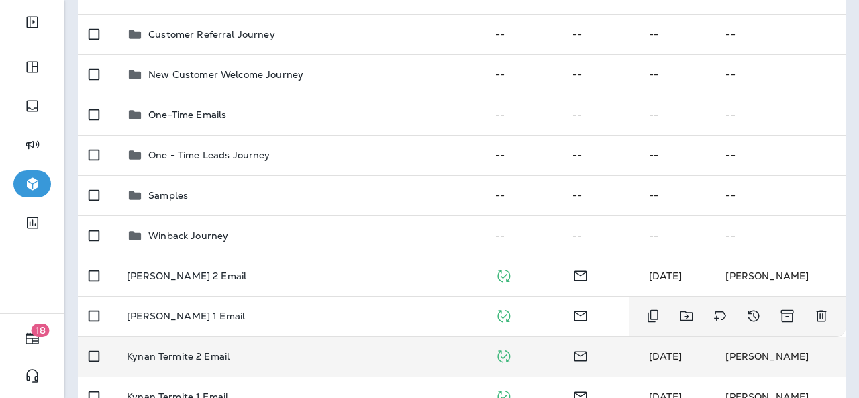
scroll to position [268, 0]
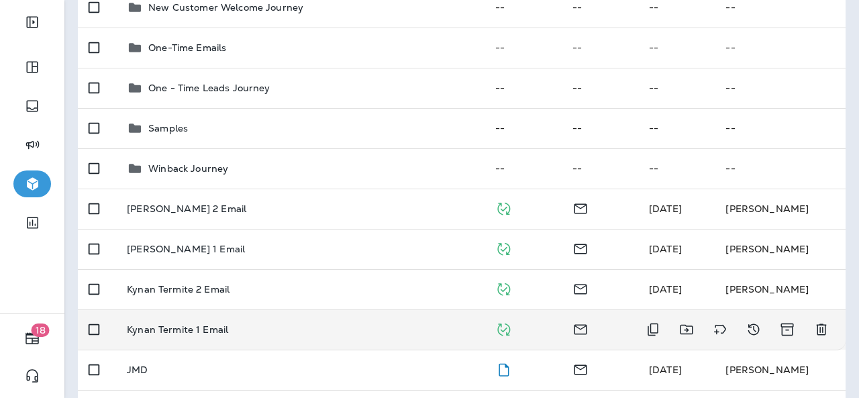
click at [220, 324] on p "Kynan Termite 1 Email" at bounding box center [177, 329] width 101 height 11
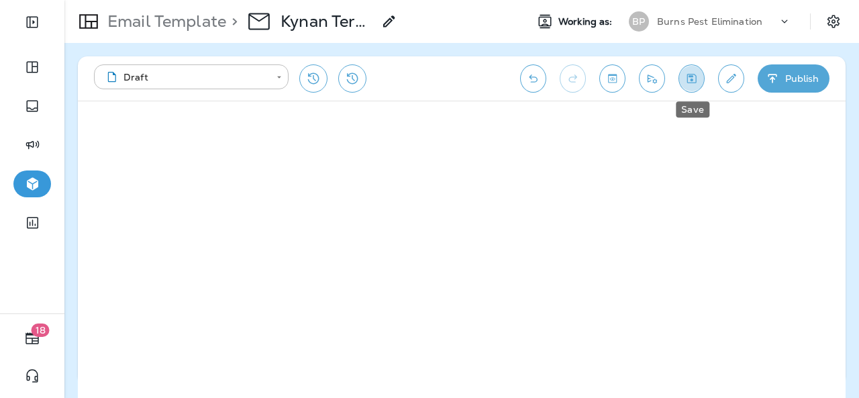
click at [689, 87] on button "Save" at bounding box center [691, 78] width 26 height 28
click at [793, 74] on button "Publish" at bounding box center [793, 78] width 72 height 28
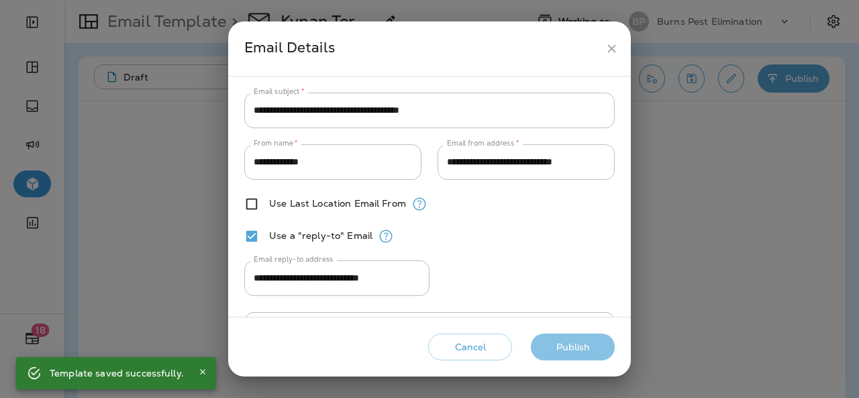
click at [561, 344] on button "Publish" at bounding box center [573, 347] width 84 height 28
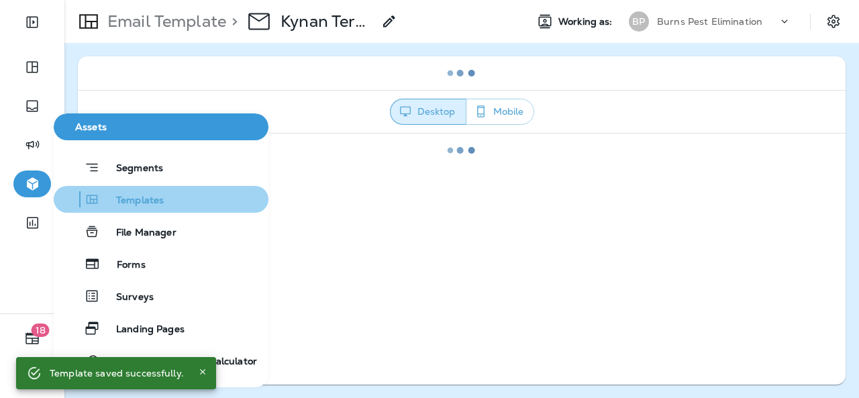
click at [138, 195] on span "Templates" at bounding box center [132, 201] width 64 height 13
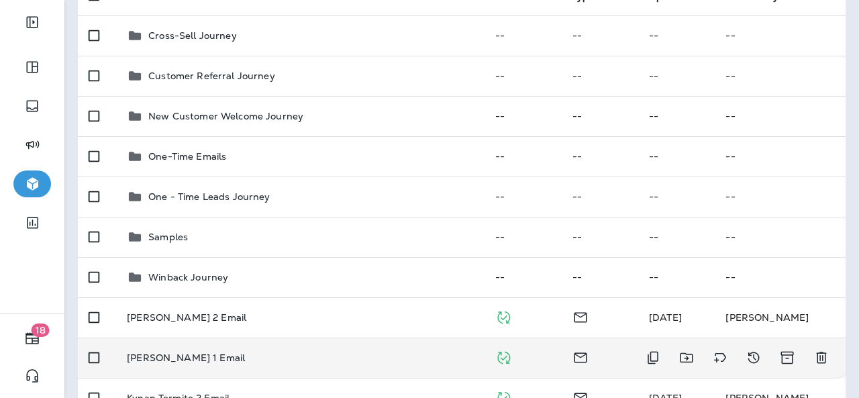
scroll to position [268, 0]
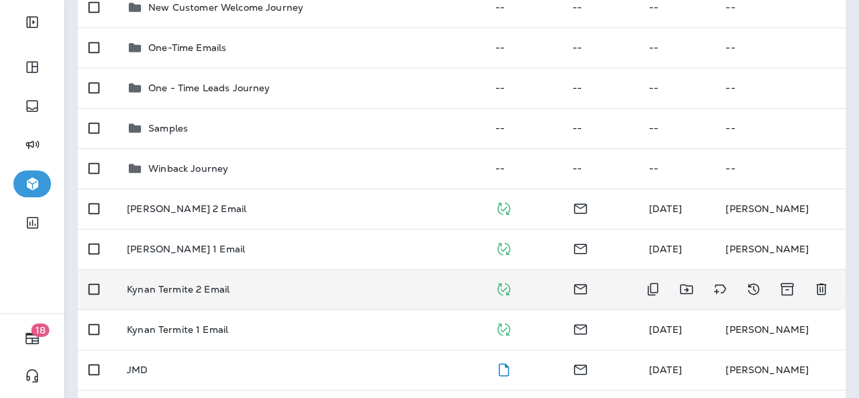
click at [284, 290] on div "Kynan Termite 2 Email" at bounding box center [300, 289] width 347 height 11
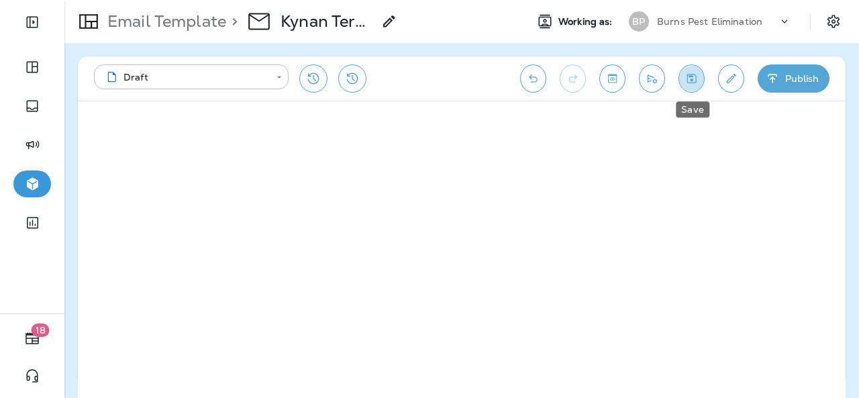
click at [690, 76] on icon "Save" at bounding box center [691, 78] width 14 height 13
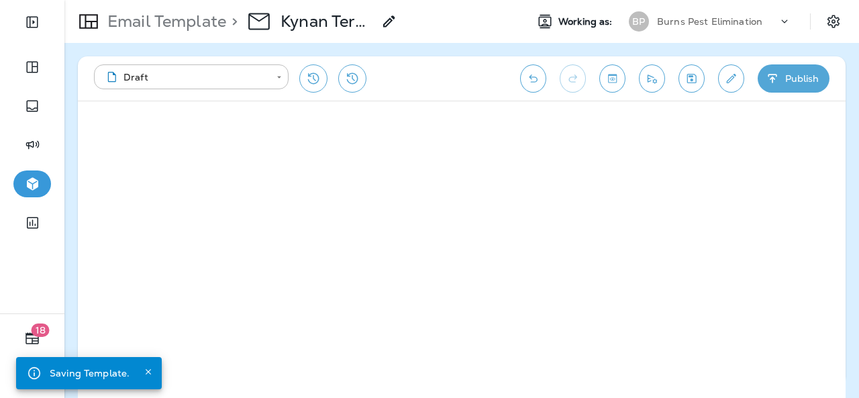
click at [782, 85] on button "Publish" at bounding box center [793, 78] width 72 height 28
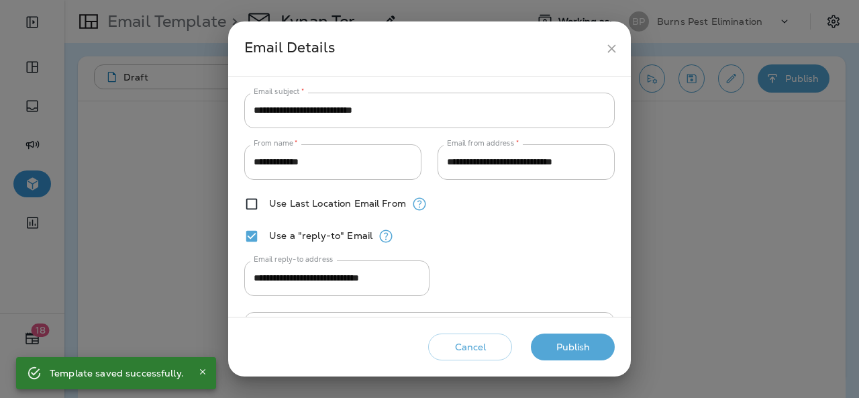
click at [563, 346] on button "Publish" at bounding box center [573, 347] width 84 height 28
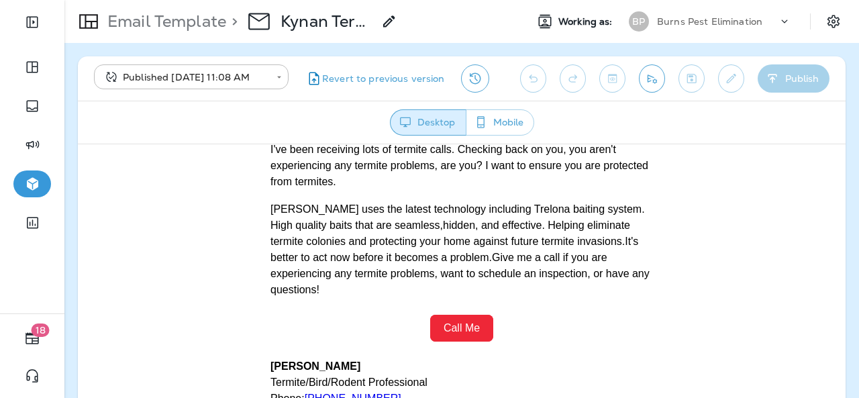
scroll to position [201, 0]
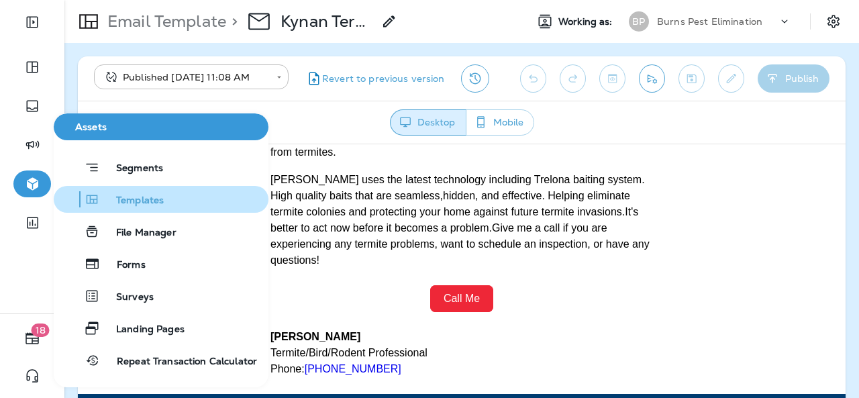
click at [131, 202] on span "Templates" at bounding box center [132, 201] width 64 height 13
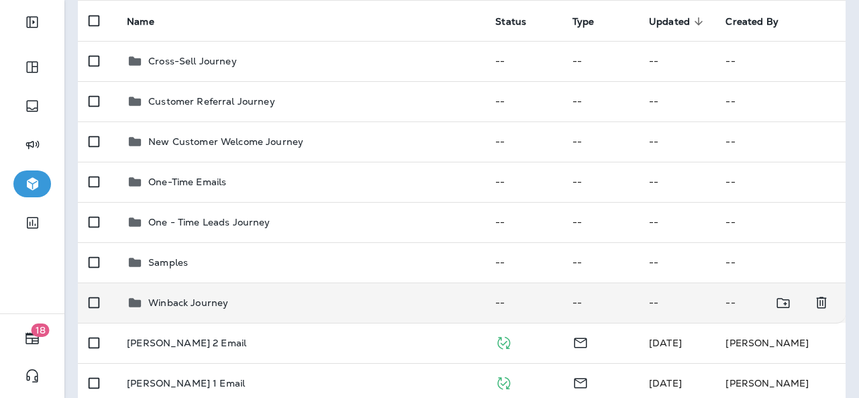
scroll to position [268, 0]
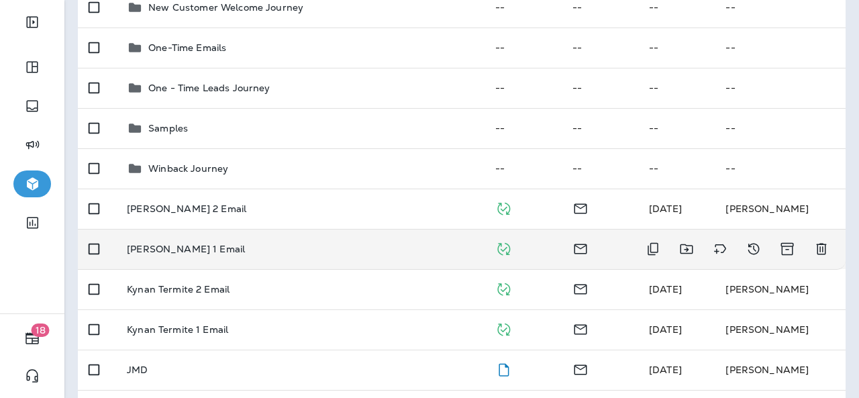
click at [223, 244] on p "[PERSON_NAME] 1 Email" at bounding box center [186, 249] width 118 height 11
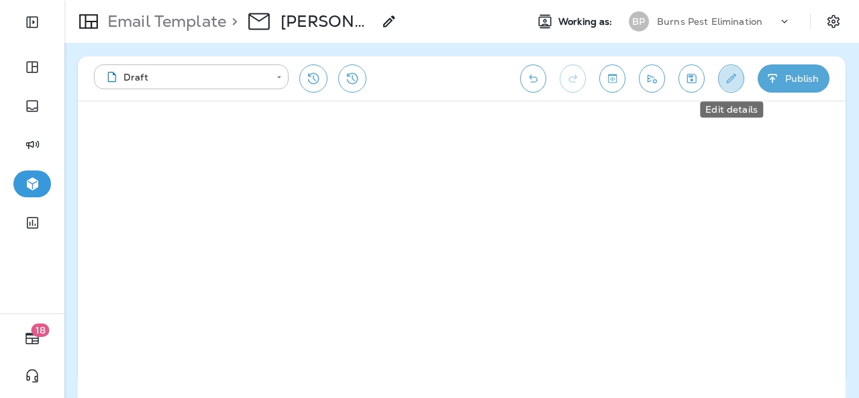
click at [726, 83] on icon "Edit details" at bounding box center [731, 78] width 14 height 13
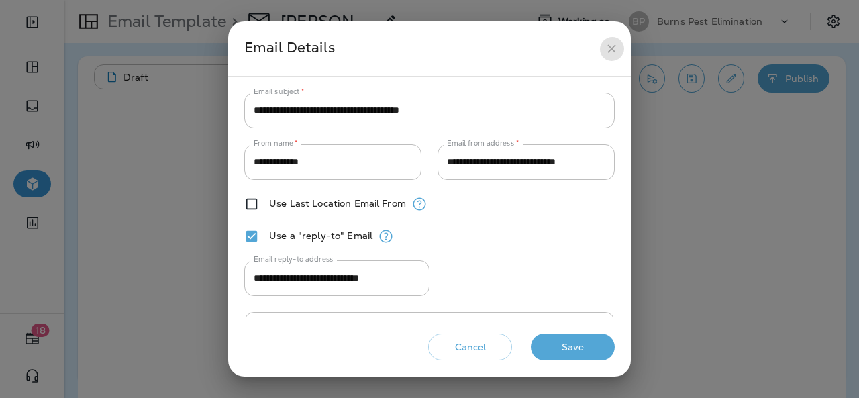
click at [610, 44] on icon "close" at bounding box center [611, 49] width 14 height 14
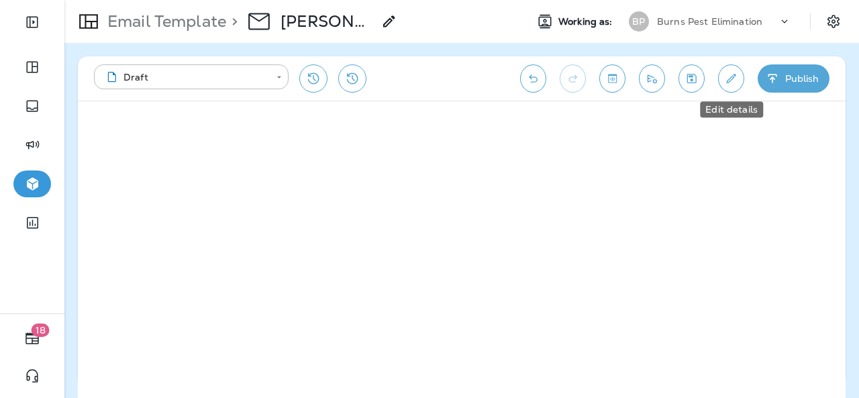
click at [731, 87] on button "Edit details" at bounding box center [731, 78] width 26 height 28
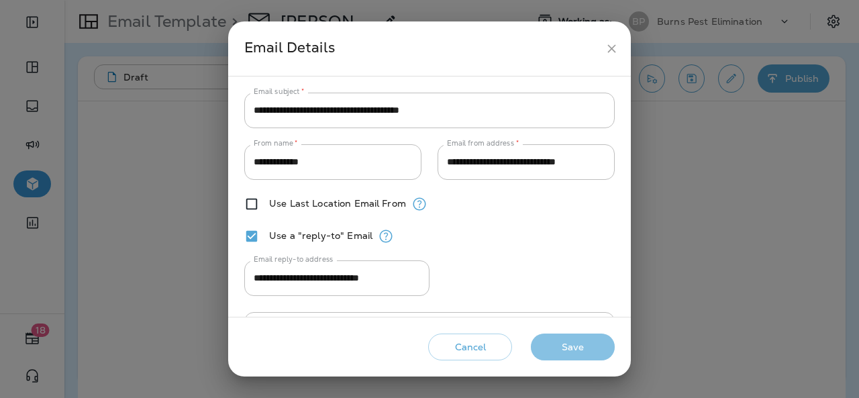
drag, startPoint x: 549, startPoint y: 351, endPoint x: 523, endPoint y: 329, distance: 33.8
click at [547, 351] on button "Save" at bounding box center [573, 347] width 84 height 28
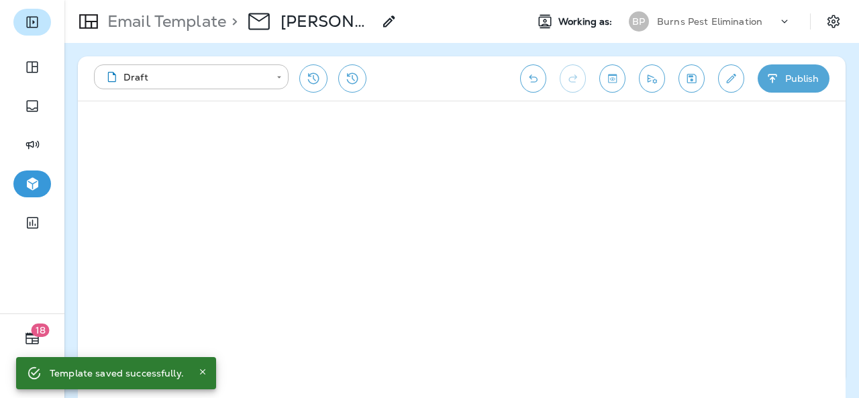
click at [31, 27] on icon "Expand Sidebar" at bounding box center [31, 22] width 11 height 11
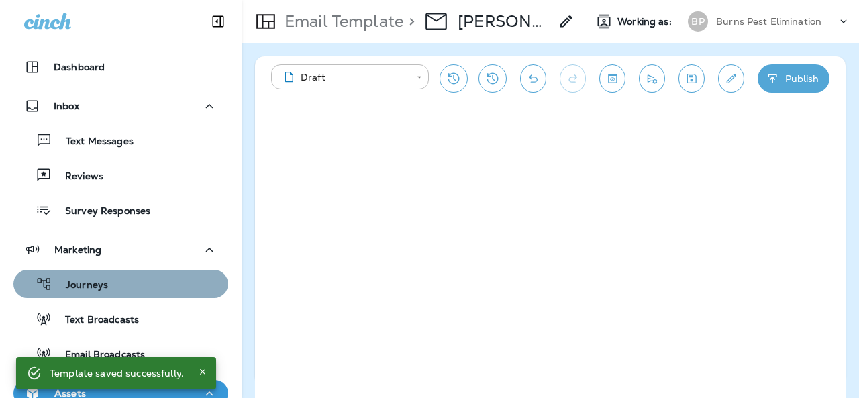
click at [121, 292] on div "Journeys" at bounding box center [121, 284] width 204 height 20
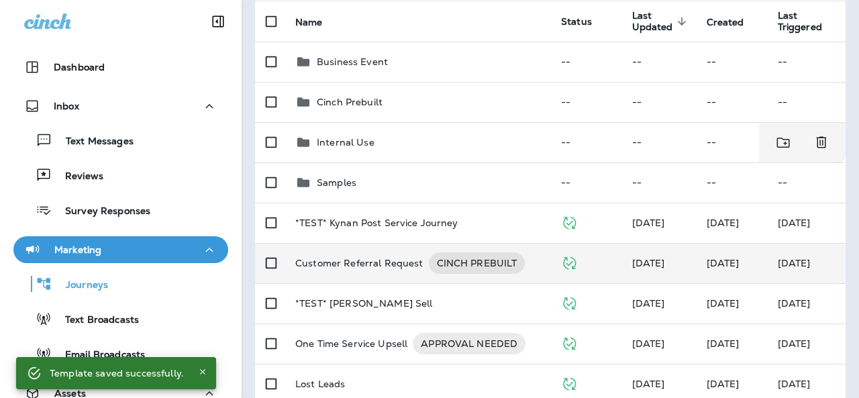
scroll to position [134, 0]
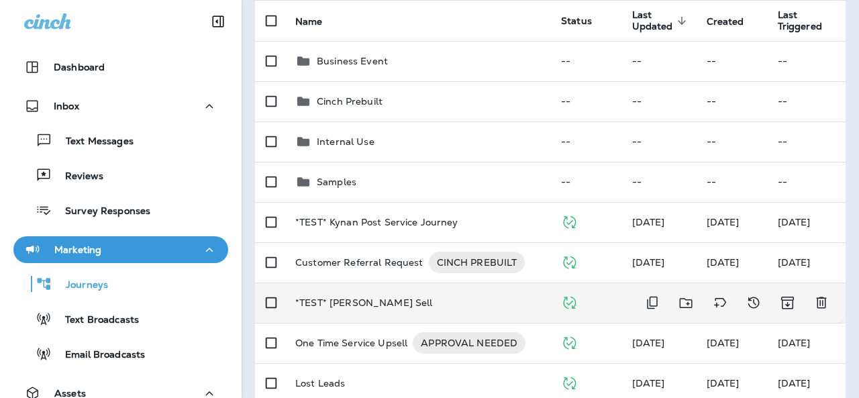
click at [416, 305] on div "*TEST* [PERSON_NAME] Sell" at bounding box center [417, 302] width 244 height 11
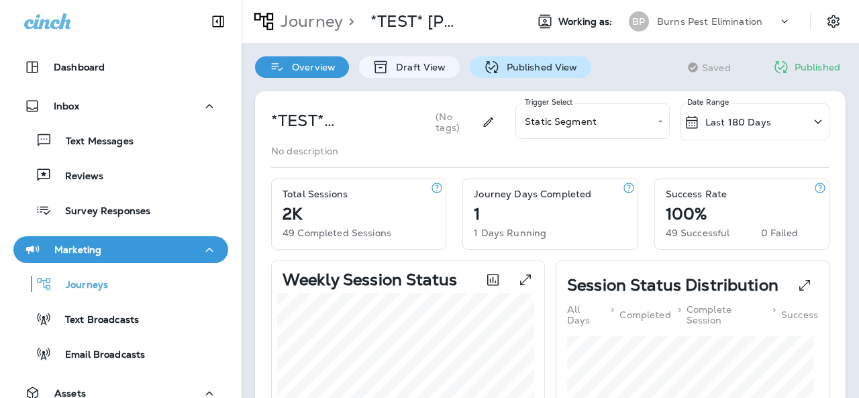
click at [534, 65] on p "Published View" at bounding box center [539, 67] width 78 height 11
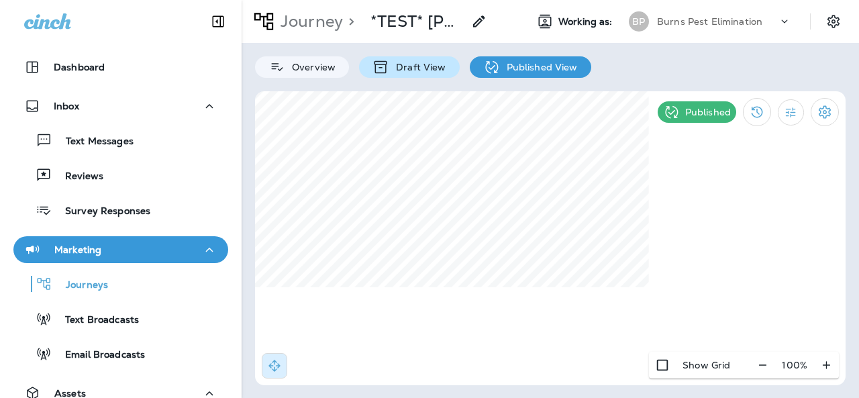
click at [443, 67] on p "Draft View" at bounding box center [417, 67] width 56 height 11
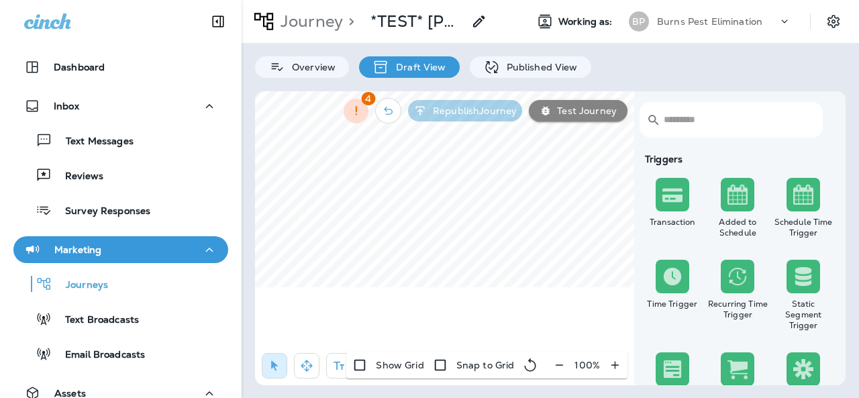
click at [562, 363] on icon "button" at bounding box center [559, 364] width 14 height 13
click at [562, 363] on icon "button" at bounding box center [564, 364] width 14 height 13
click at [563, 363] on icon "button" at bounding box center [566, 364] width 14 height 13
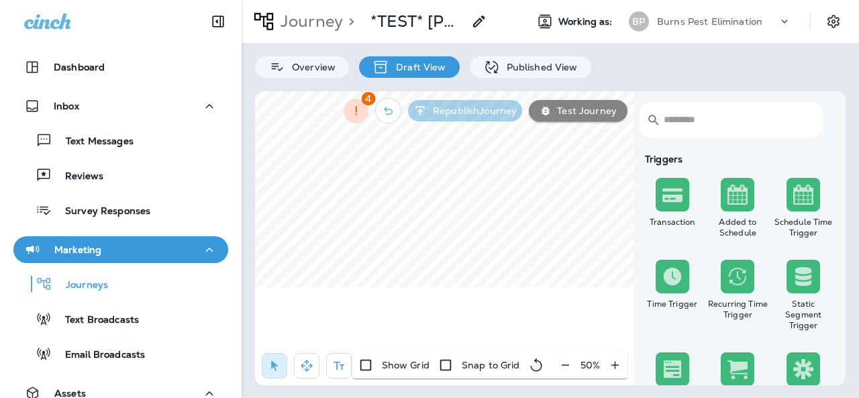
click at [563, 363] on div "50 %" at bounding box center [590, 365] width 74 height 27
click at [568, 367] on div "50 %" at bounding box center [590, 365] width 74 height 27
click at [310, 368] on icon "button" at bounding box center [306, 365] width 11 height 11
click at [551, 357] on div "​ ​ Triggers Transaction Added to Schedule Schedule Time Trigger Time Trigger R…" at bounding box center [550, 238] width 590 height 294
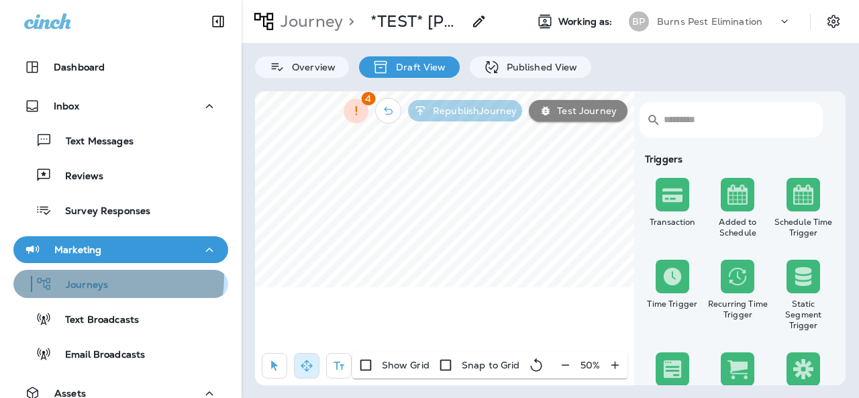
click at [101, 277] on div "Journeys" at bounding box center [63, 284] width 89 height 20
